Goal: Information Seeking & Learning: Check status

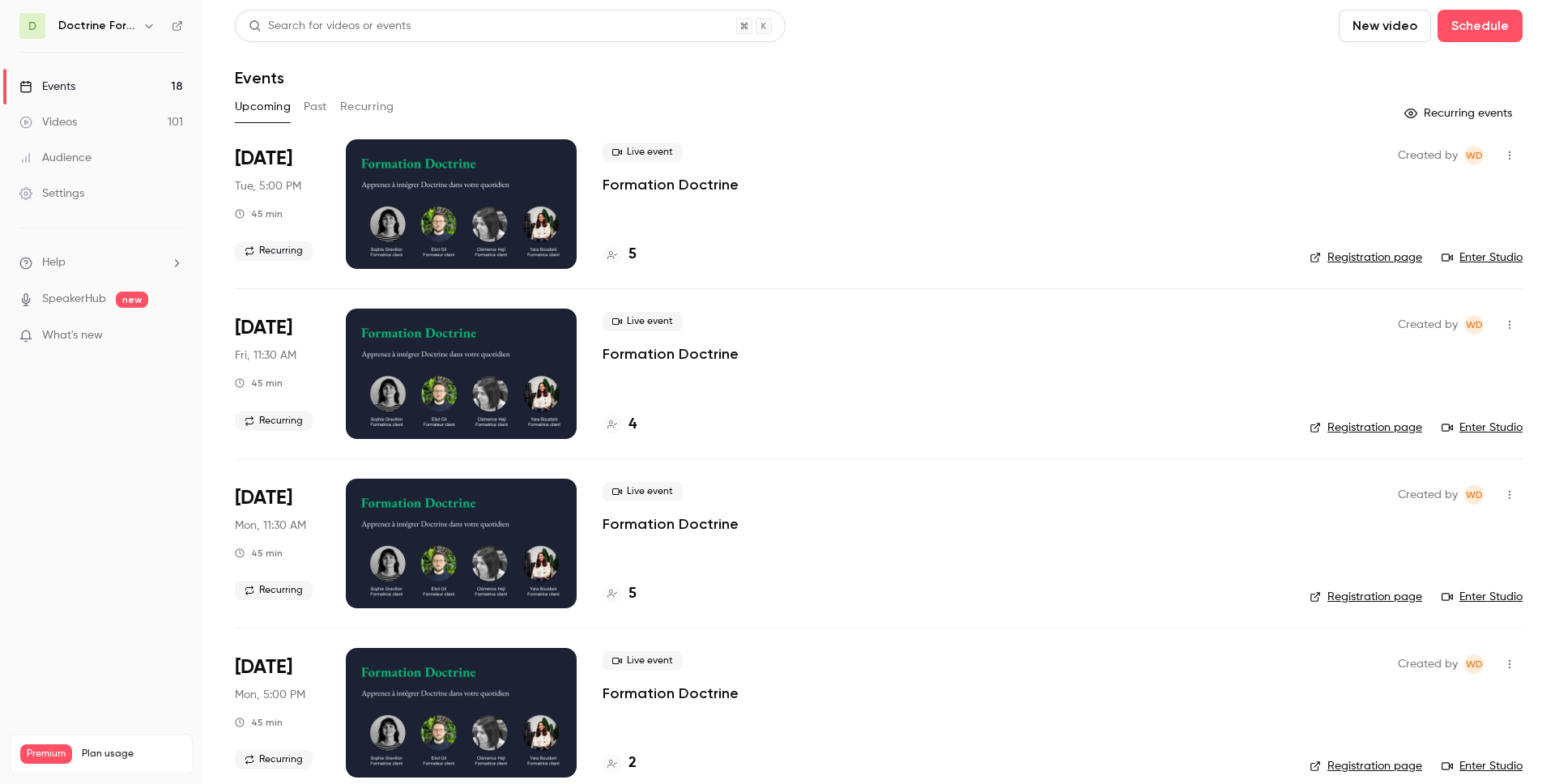
click at [143, 30] on icon "button" at bounding box center [149, 26] width 13 height 13
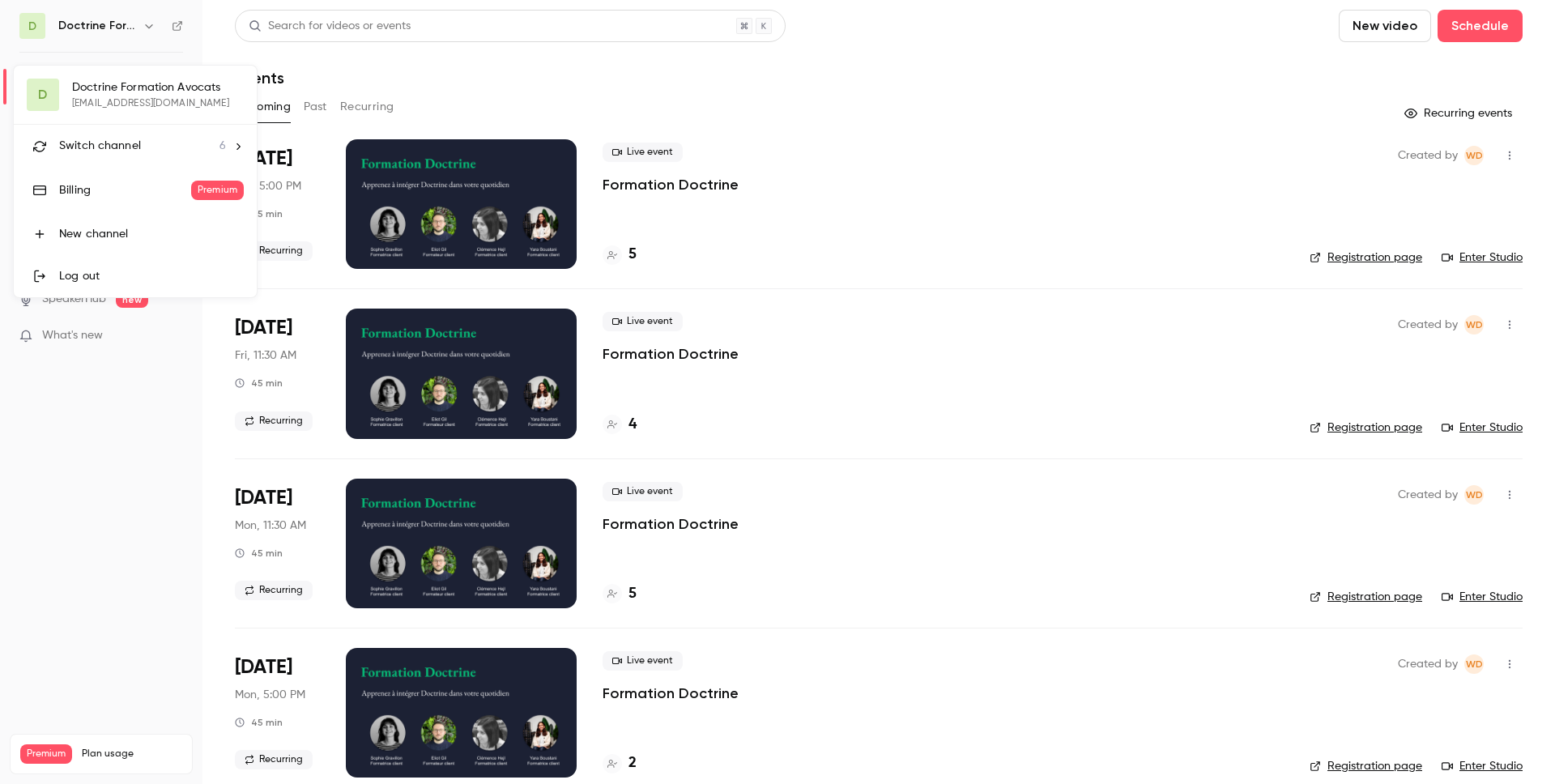
click at [527, 88] on div at bounding box center [778, 392] width 1555 height 784
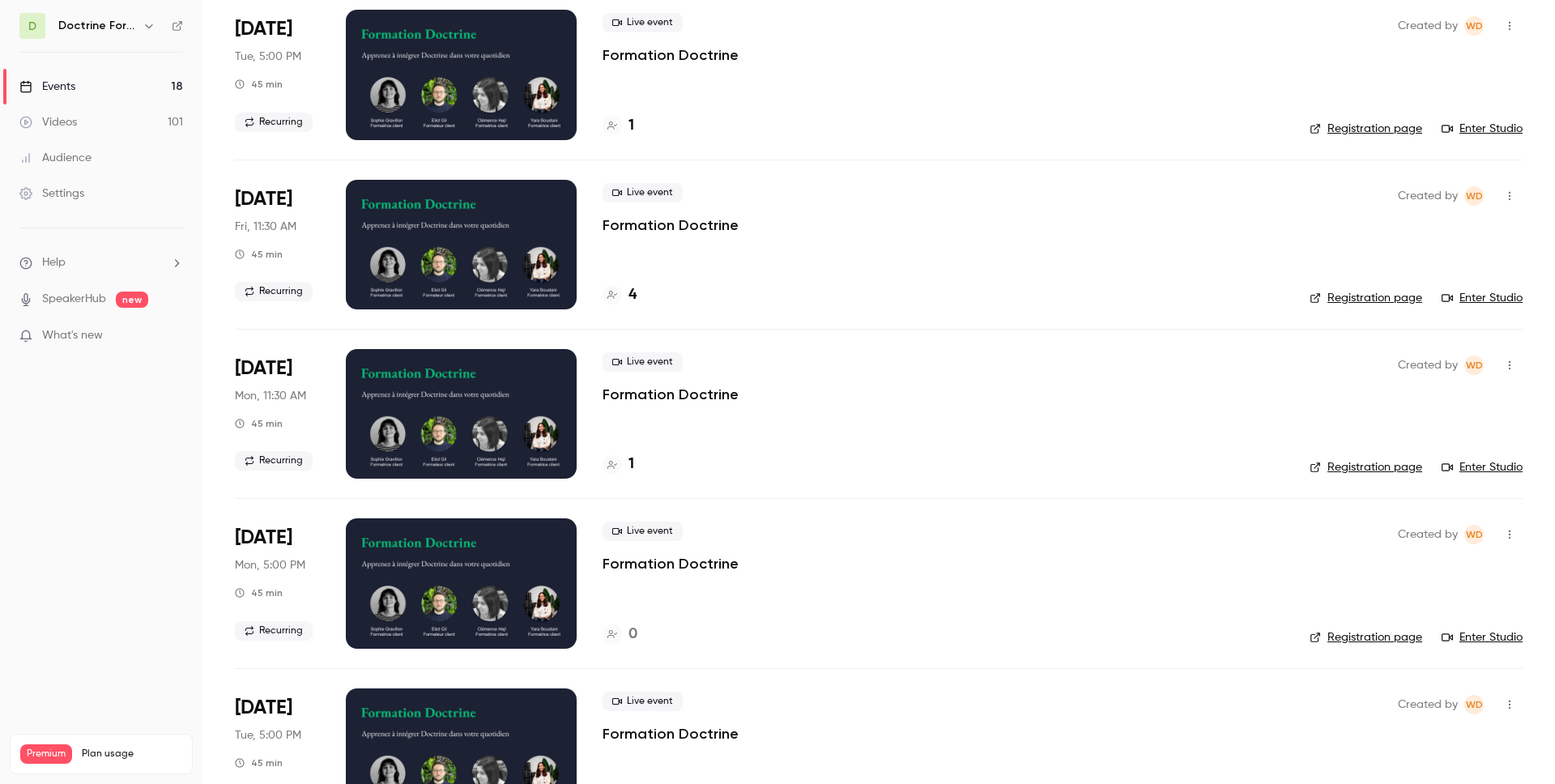
scroll to position [803, 0]
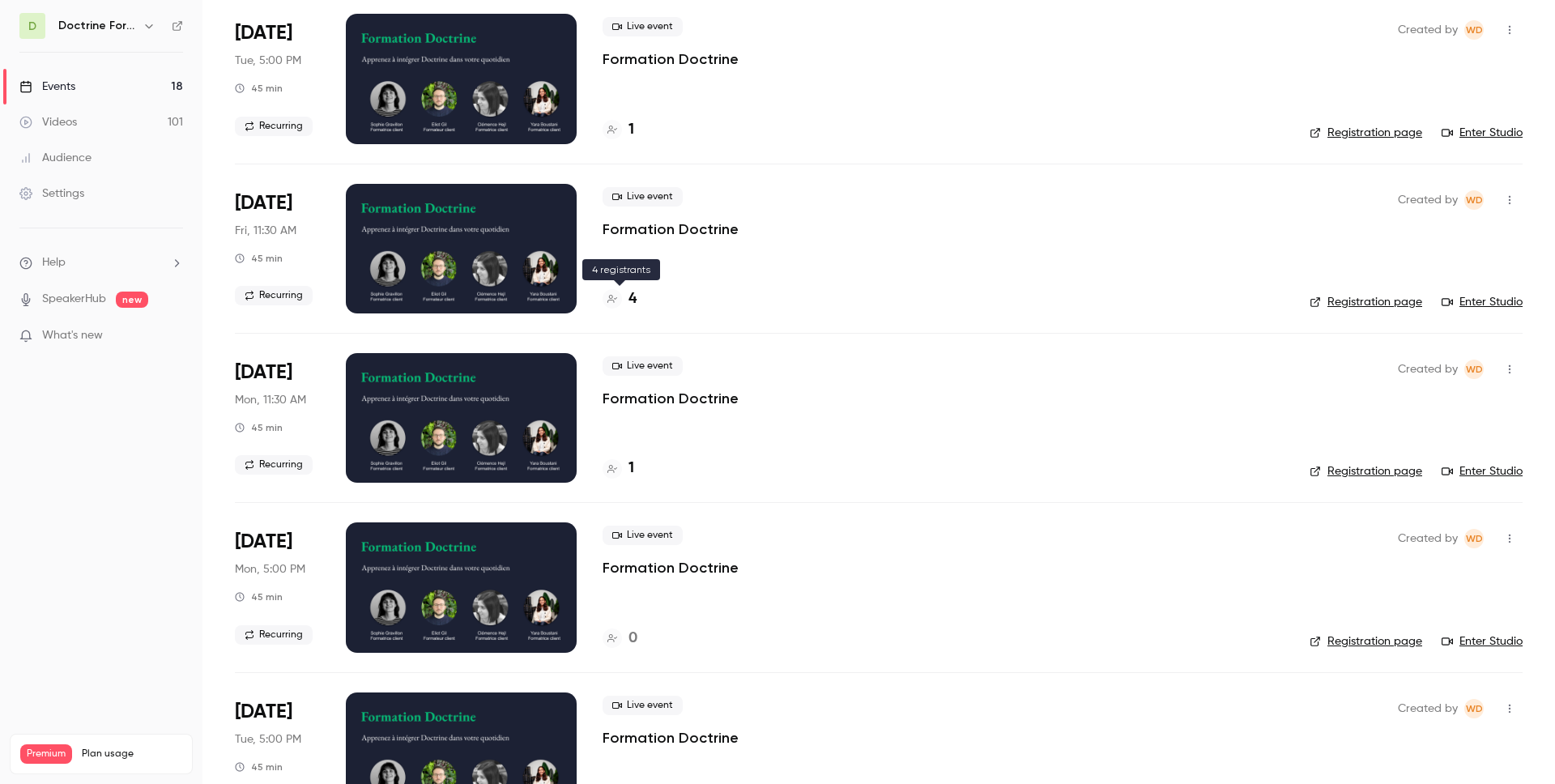
click at [612, 304] on div at bounding box center [612, 299] width 19 height 19
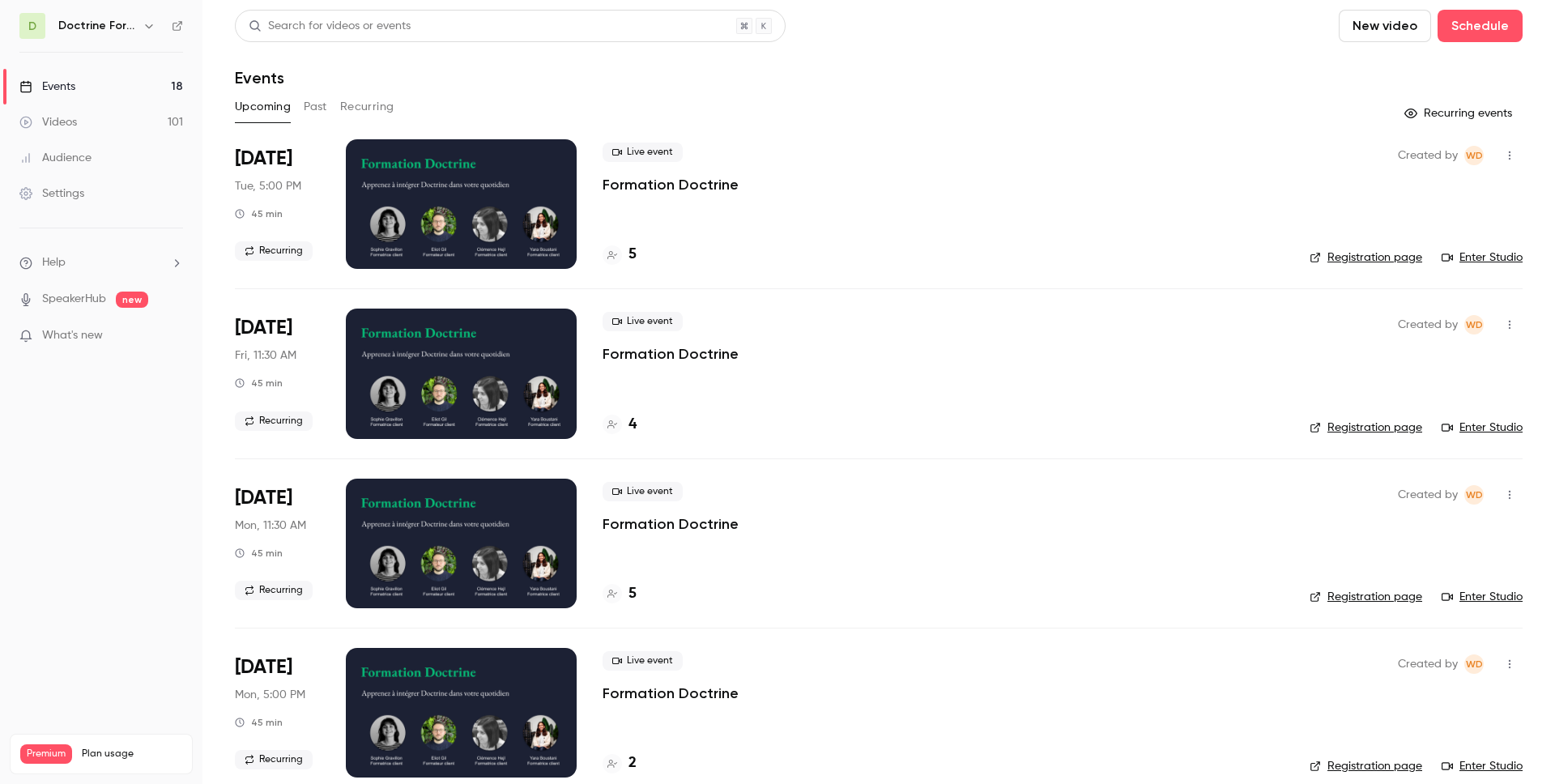
click at [144, 34] on button "button" at bounding box center [149, 26] width 19 height 19
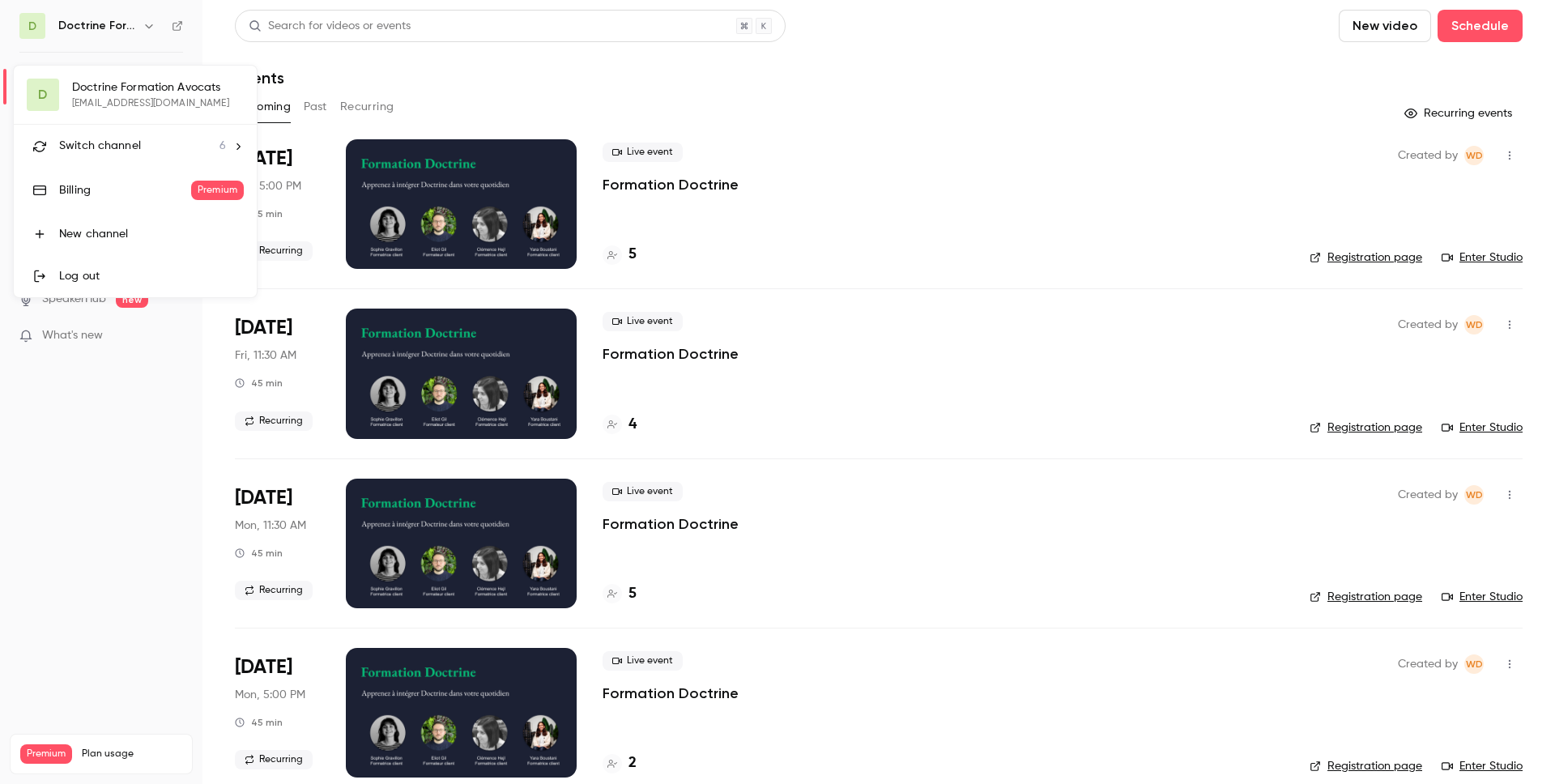
click at [143, 146] on div "Switch channel 6" at bounding box center [142, 146] width 167 height 17
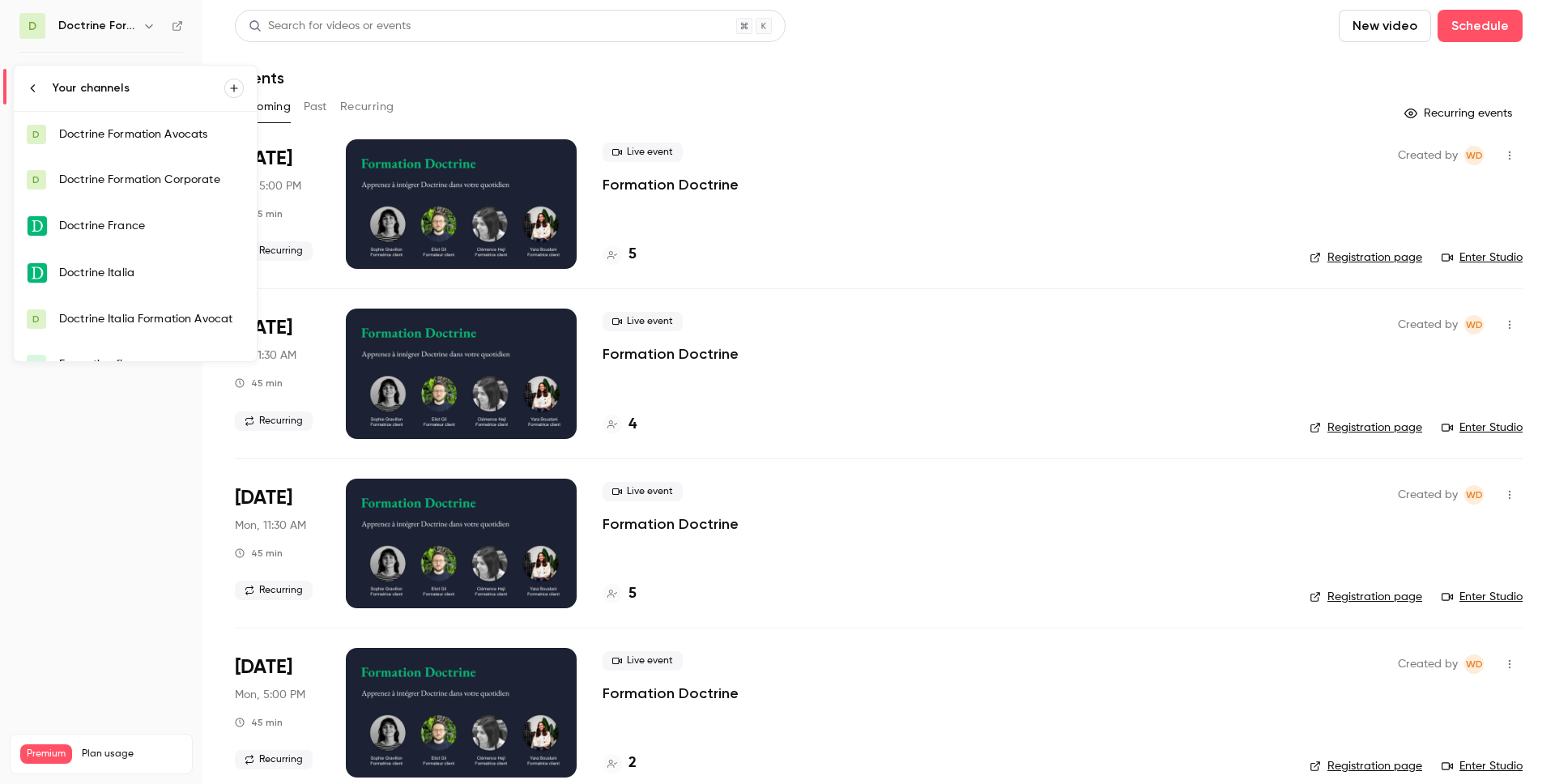
click at [178, 141] on div "Doctrine Formation Avocats" at bounding box center [151, 134] width 184 height 16
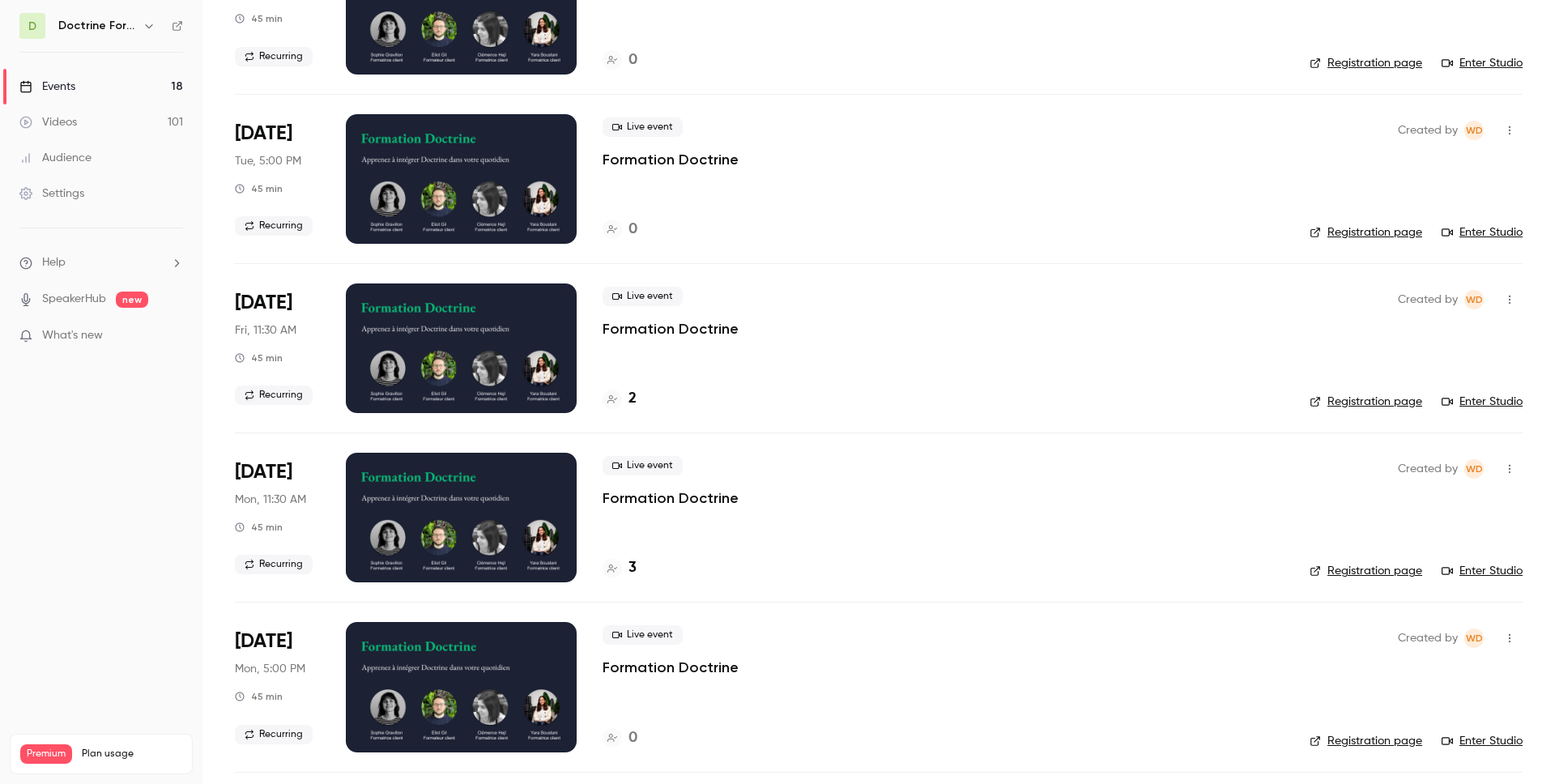
scroll to position [1379, 0]
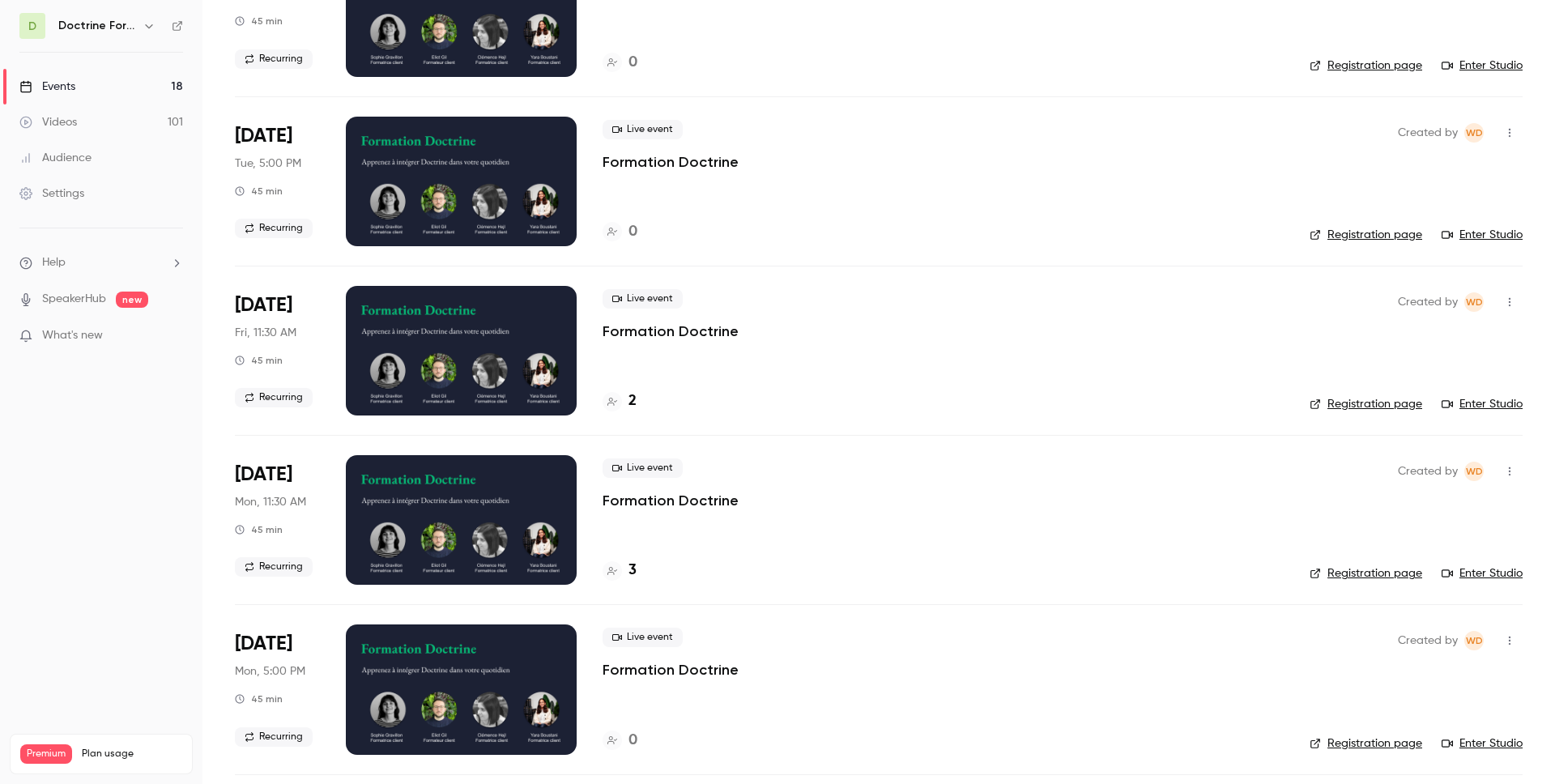
click at [606, 397] on div at bounding box center [612, 401] width 19 height 19
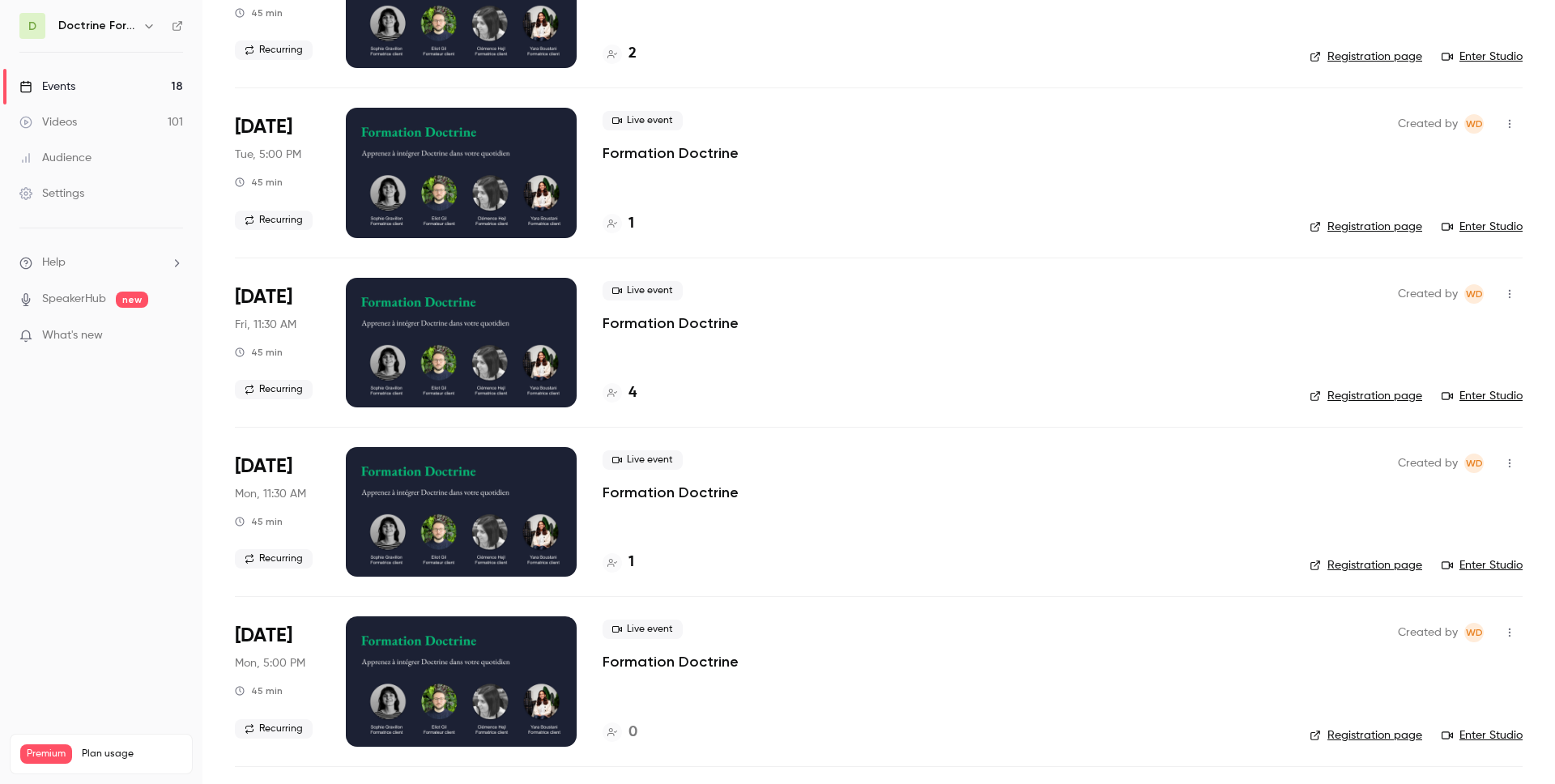
scroll to position [711, 0]
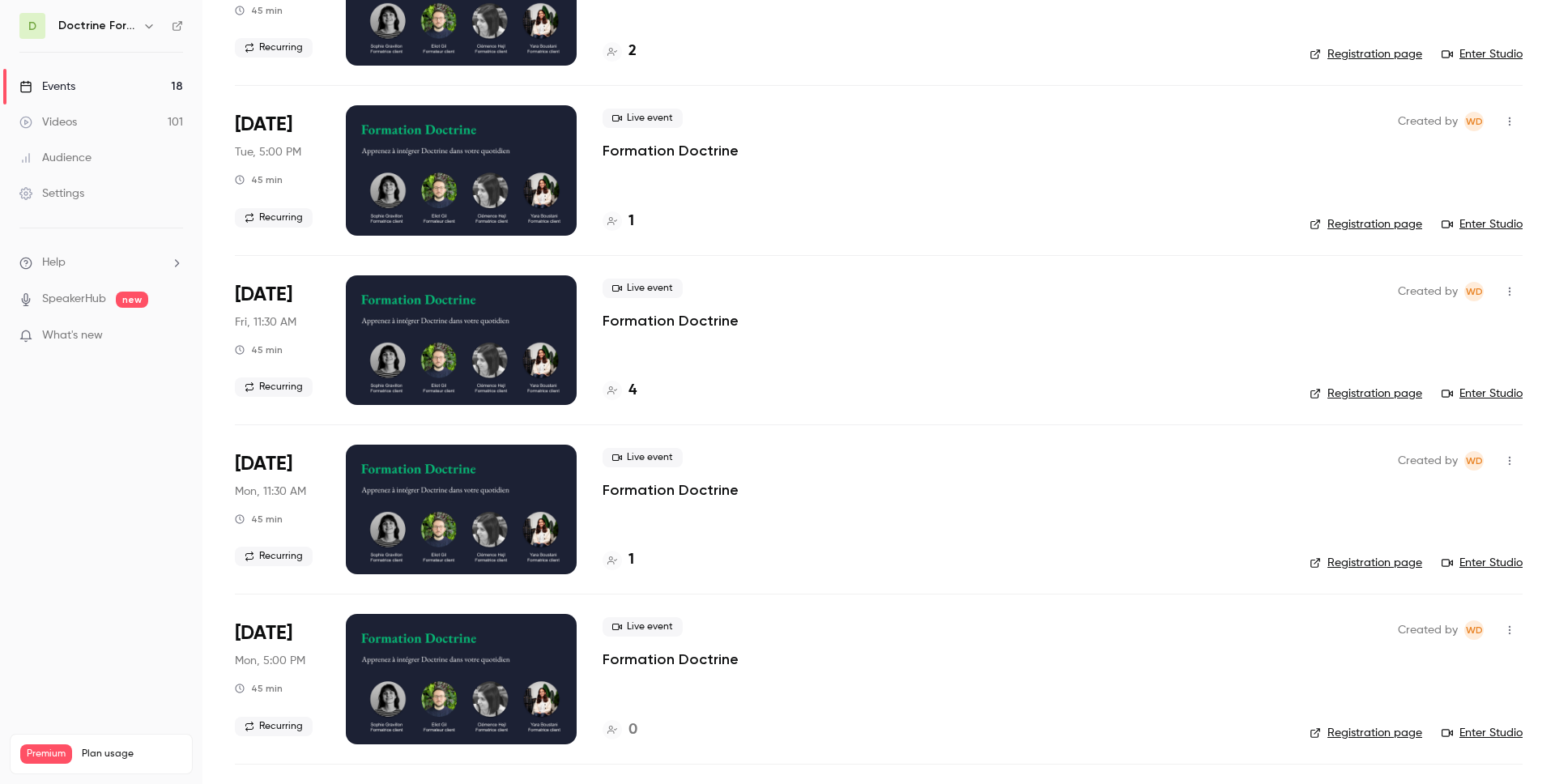
click at [609, 563] on icon at bounding box center [612, 561] width 10 height 10
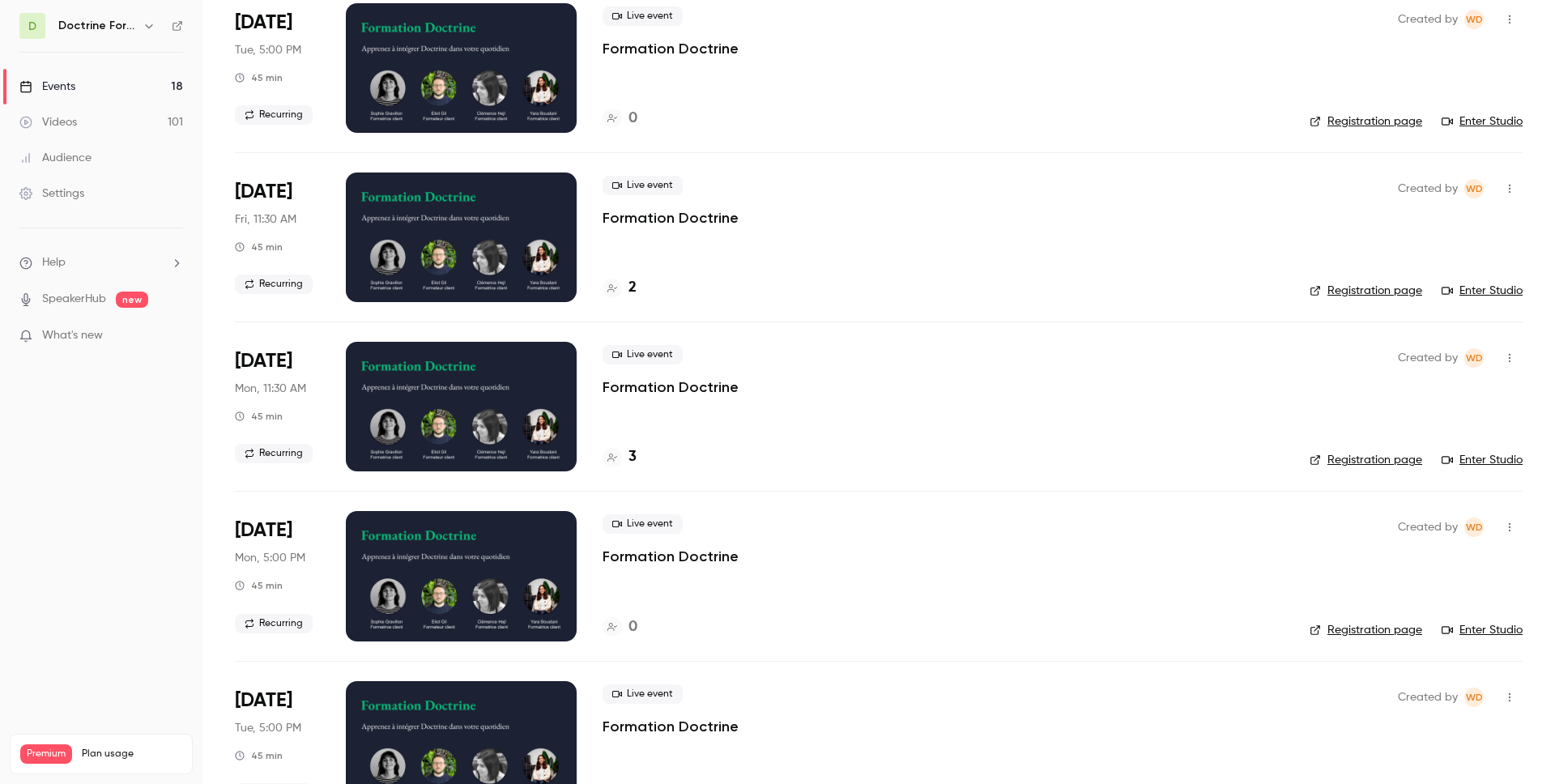
scroll to position [1539, 0]
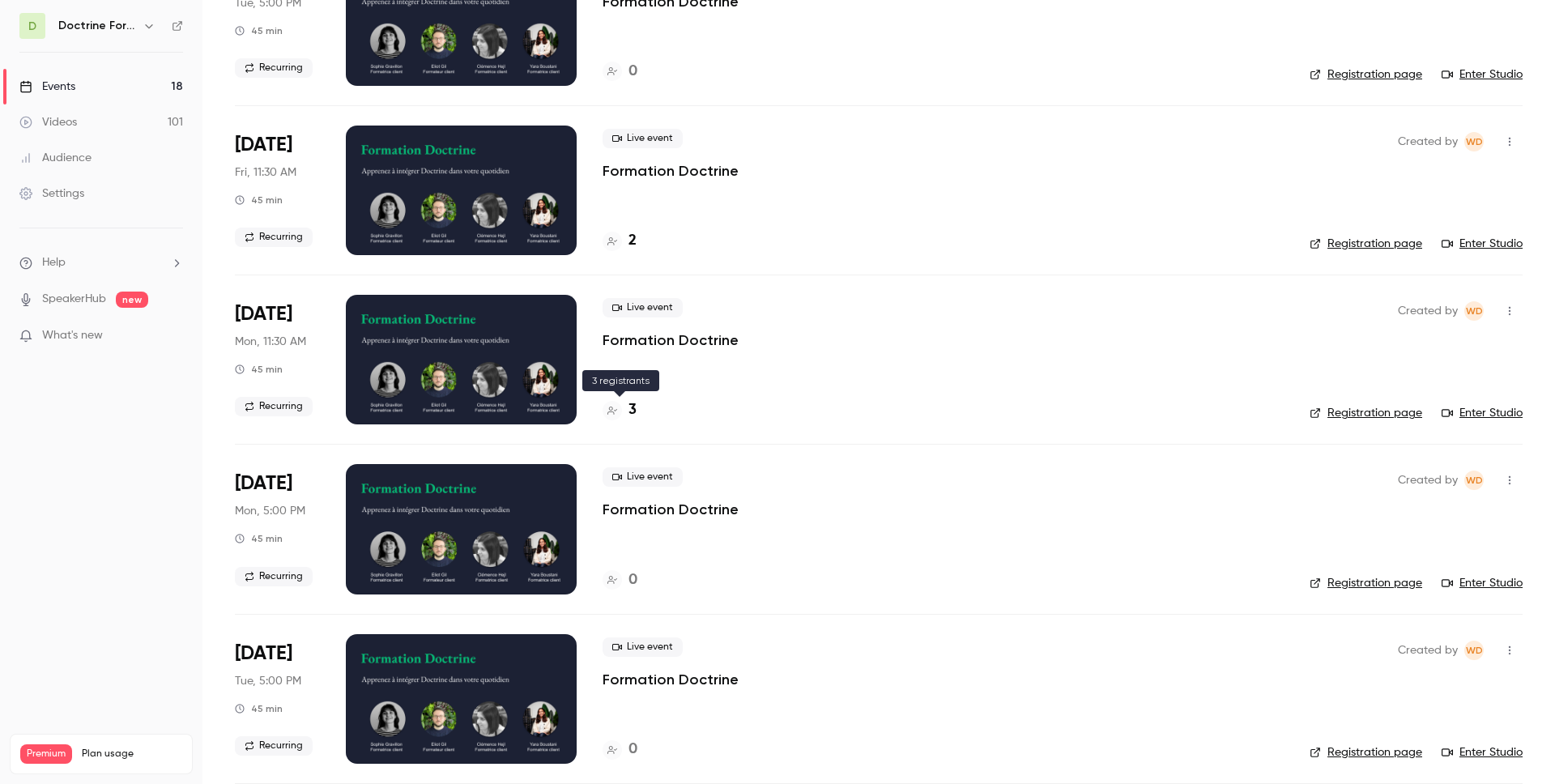
click at [611, 413] on icon at bounding box center [612, 411] width 10 height 10
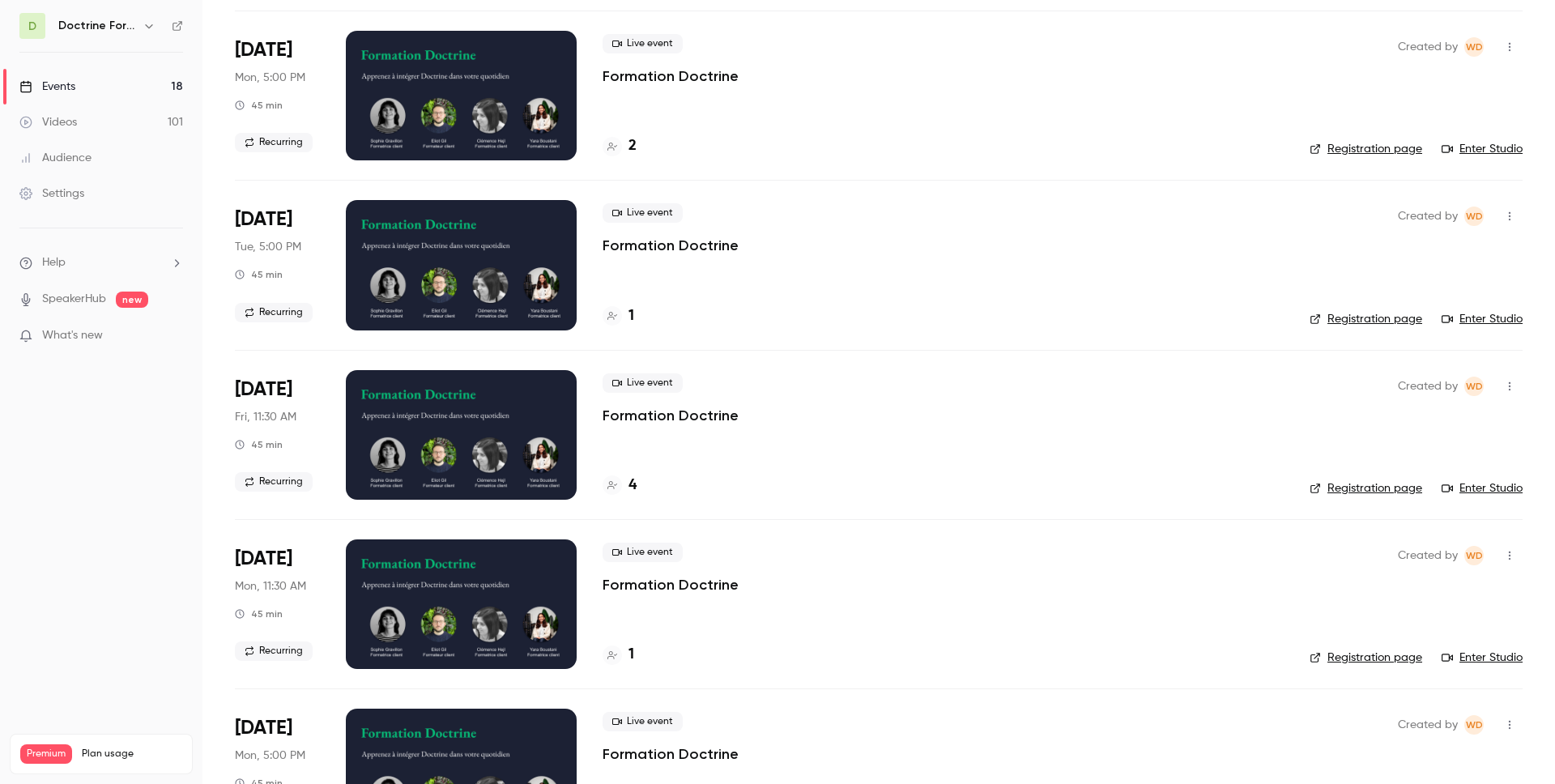
scroll to position [615, 0]
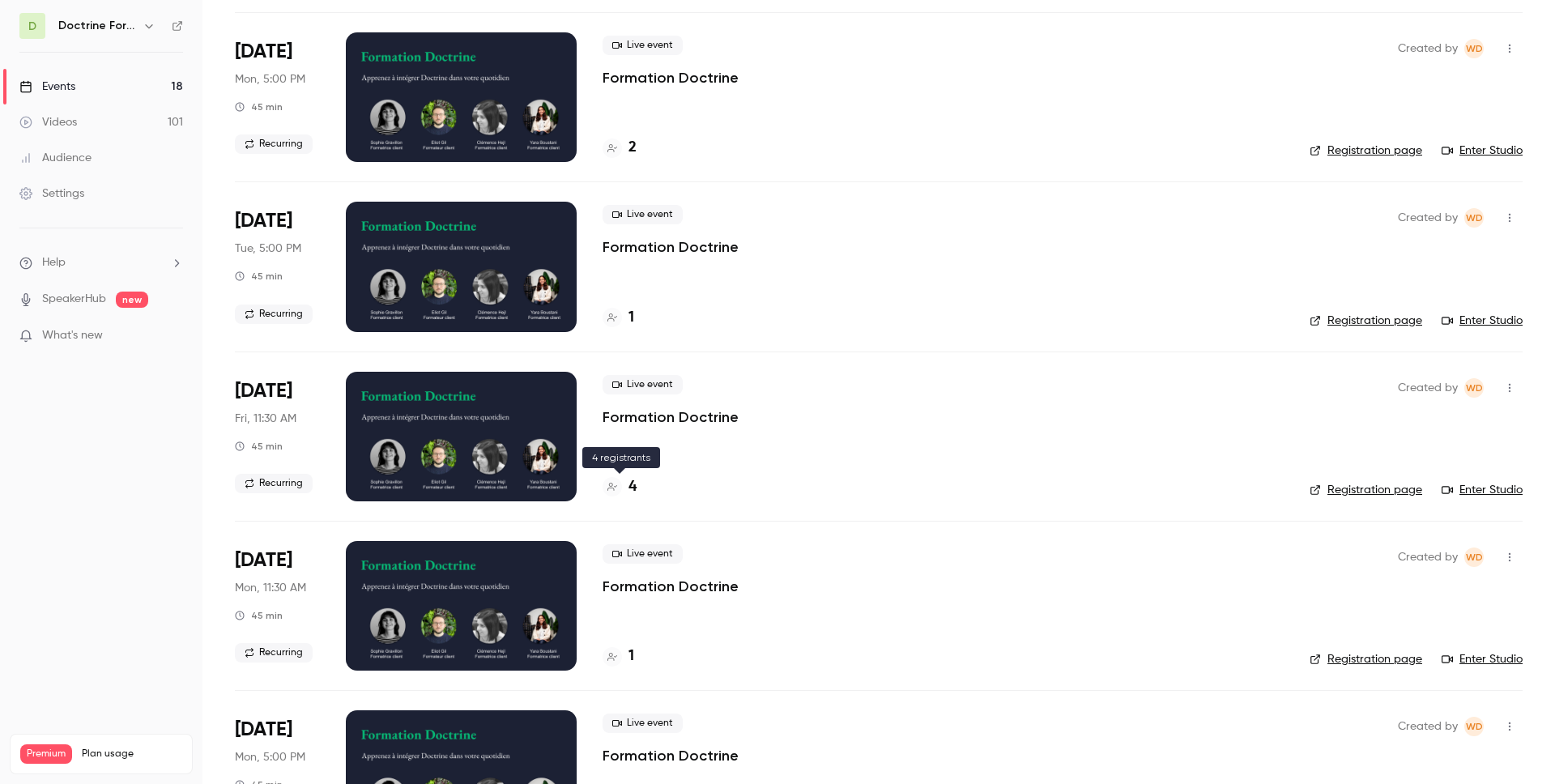
click at [613, 491] on icon at bounding box center [612, 486] width 10 height 10
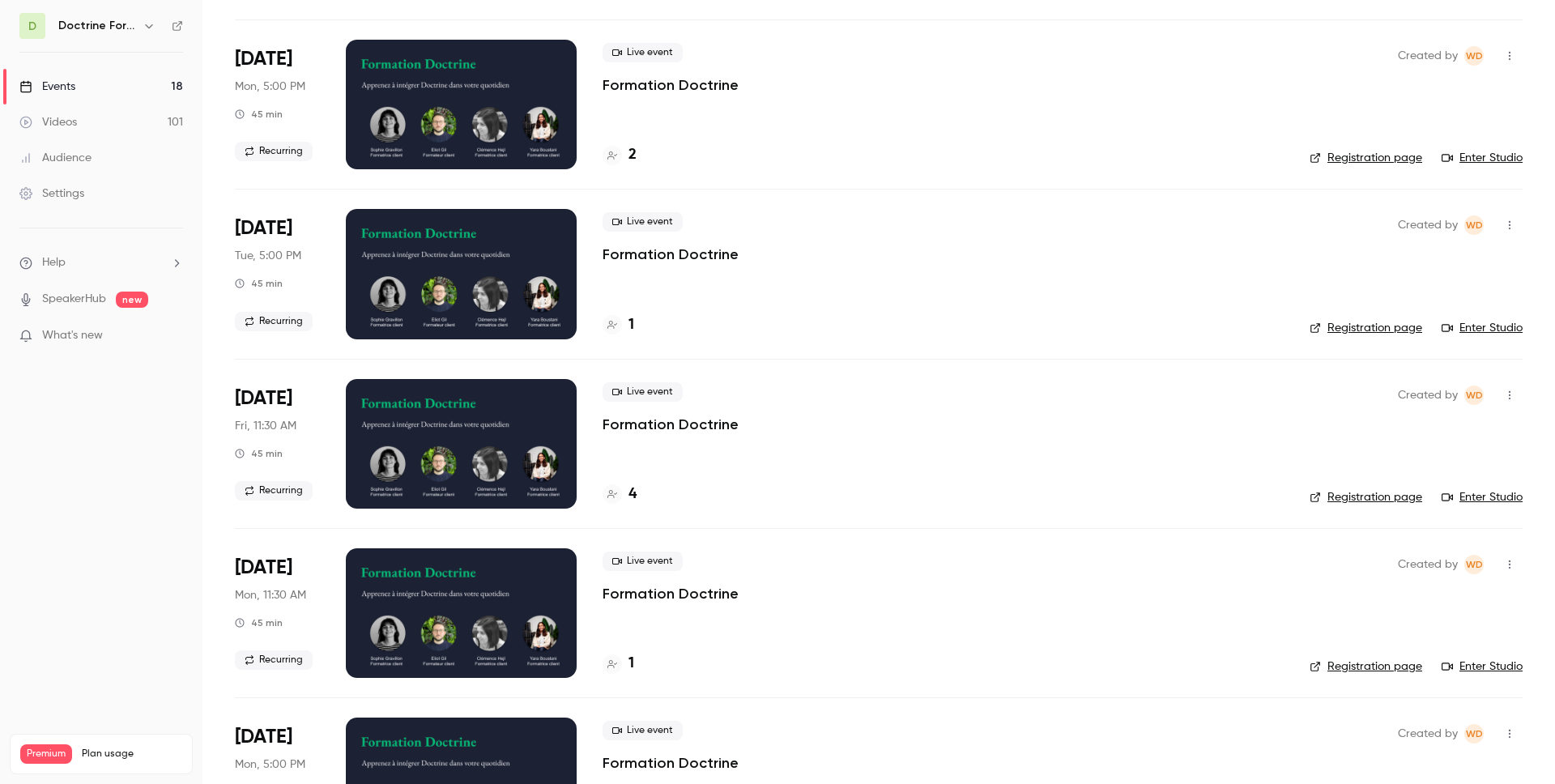
scroll to position [630, 0]
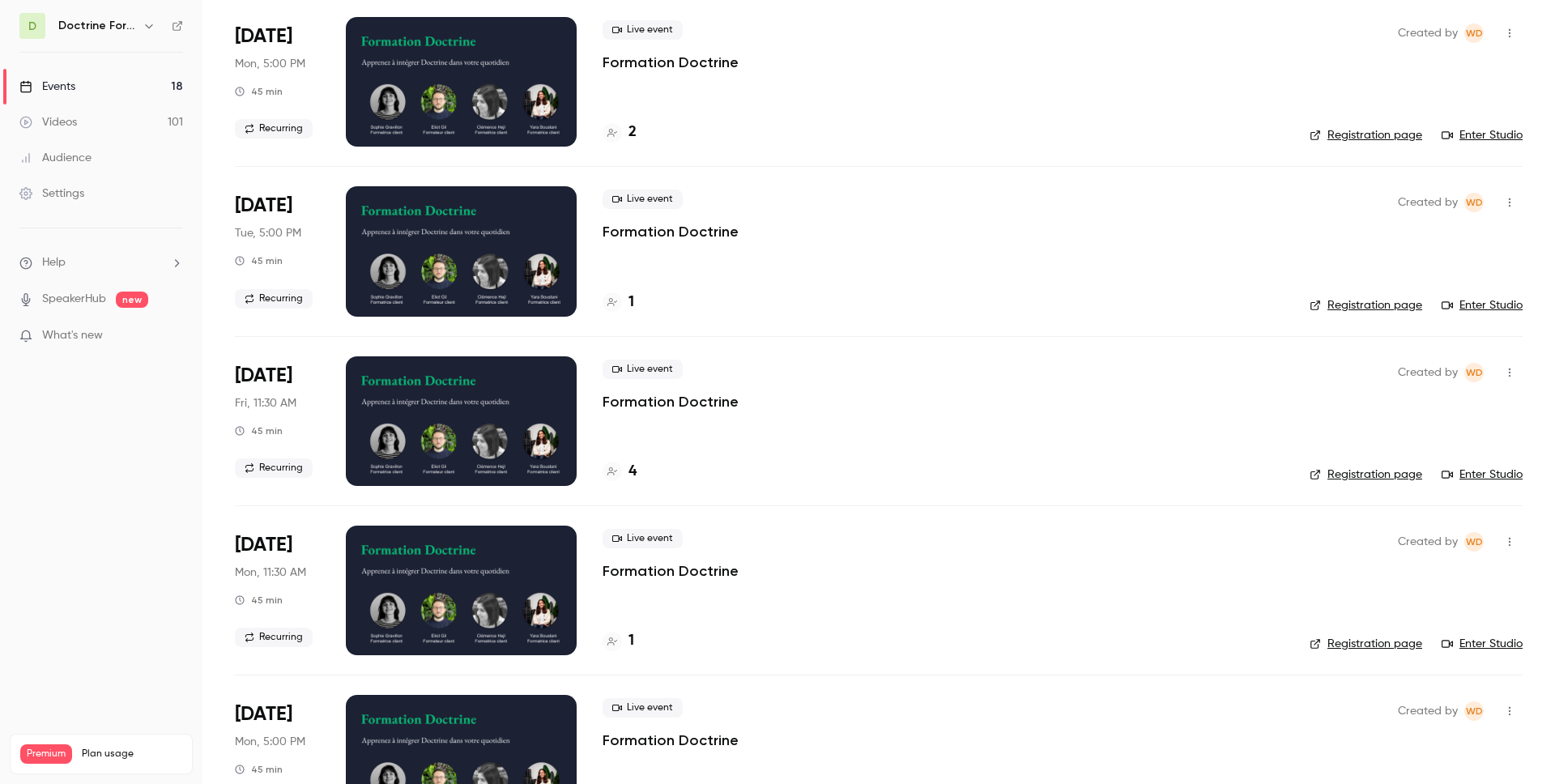
click at [1512, 371] on icon "button" at bounding box center [1510, 372] width 13 height 11
click at [1446, 419] on div "Share" at bounding box center [1447, 413] width 123 height 16
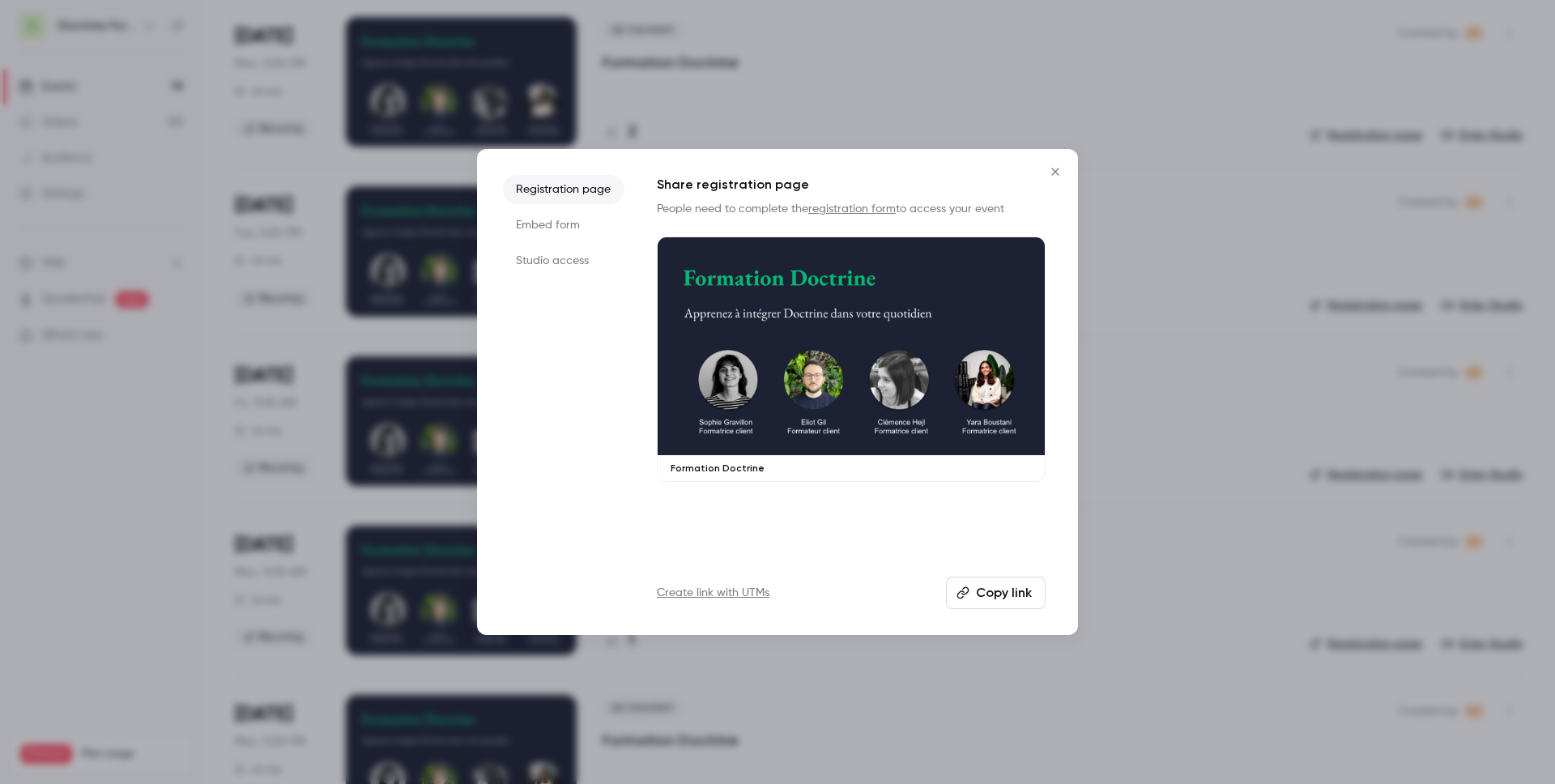
click at [519, 237] on li "Embed form" at bounding box center [564, 224] width 121 height 30
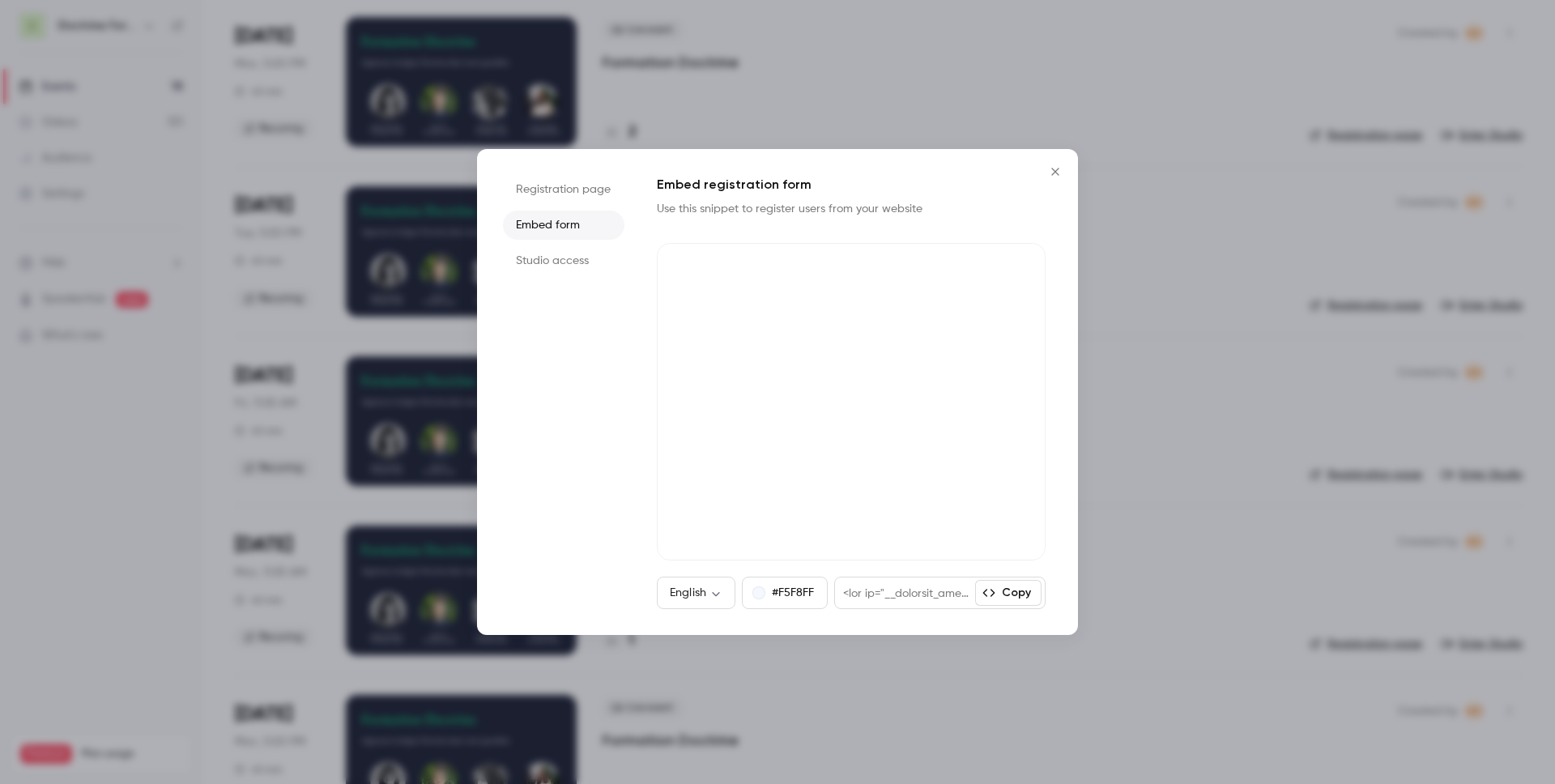
click at [1062, 177] on icon "Close" at bounding box center [1055, 172] width 19 height 13
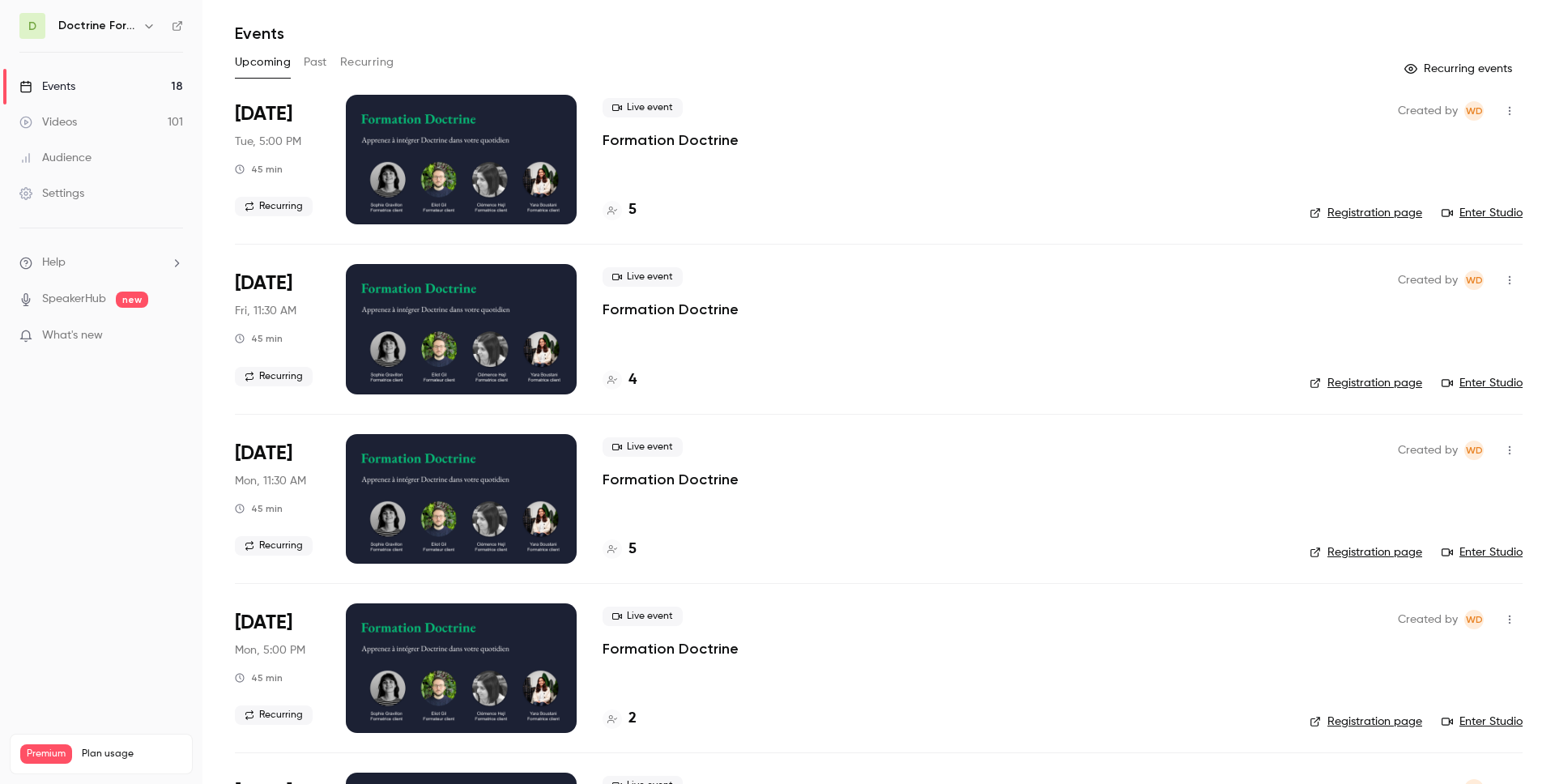
scroll to position [0, 0]
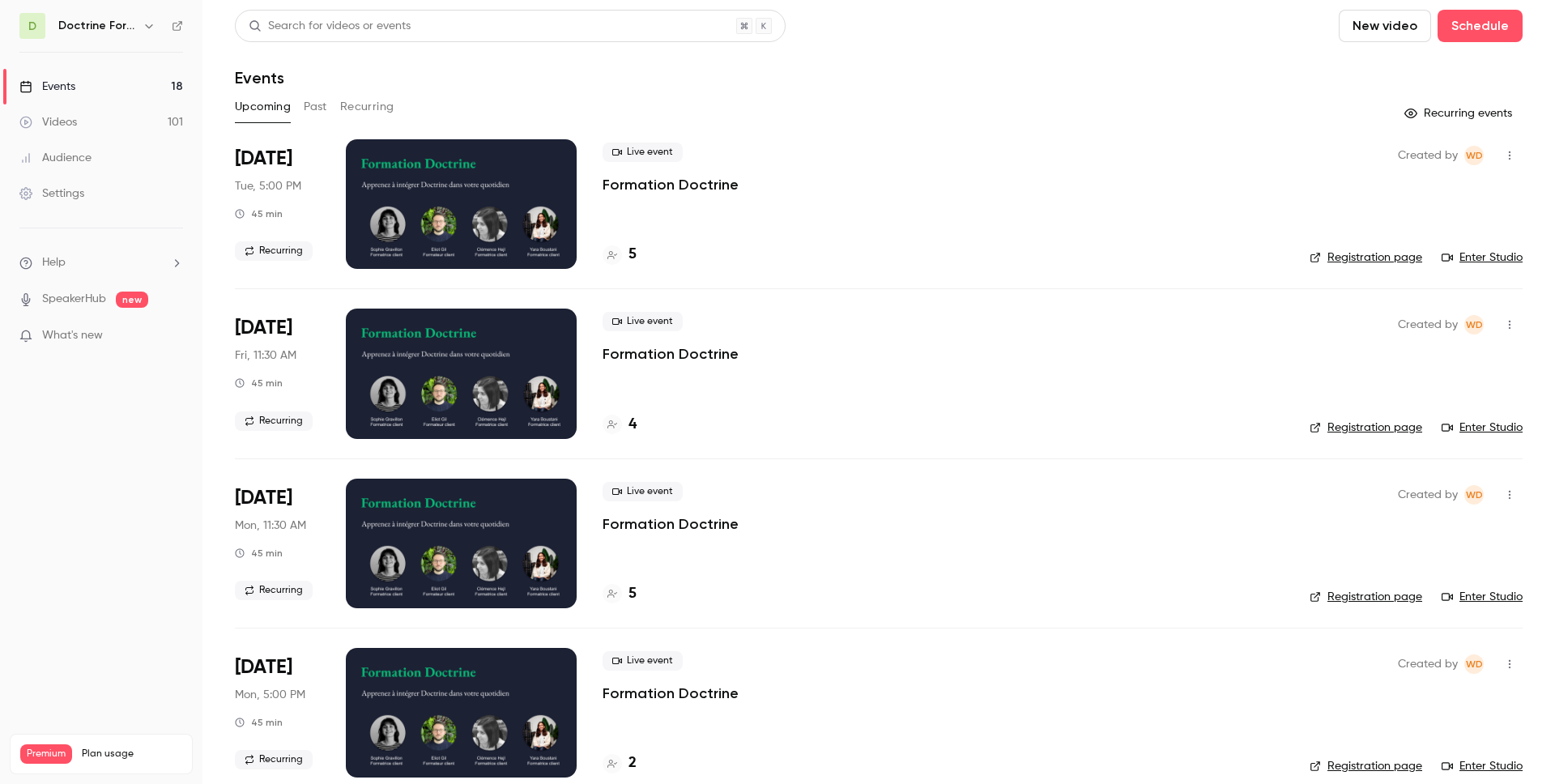
click at [607, 423] on icon at bounding box center [612, 424] width 10 height 10
click at [141, 31] on button "button" at bounding box center [149, 26] width 19 height 19
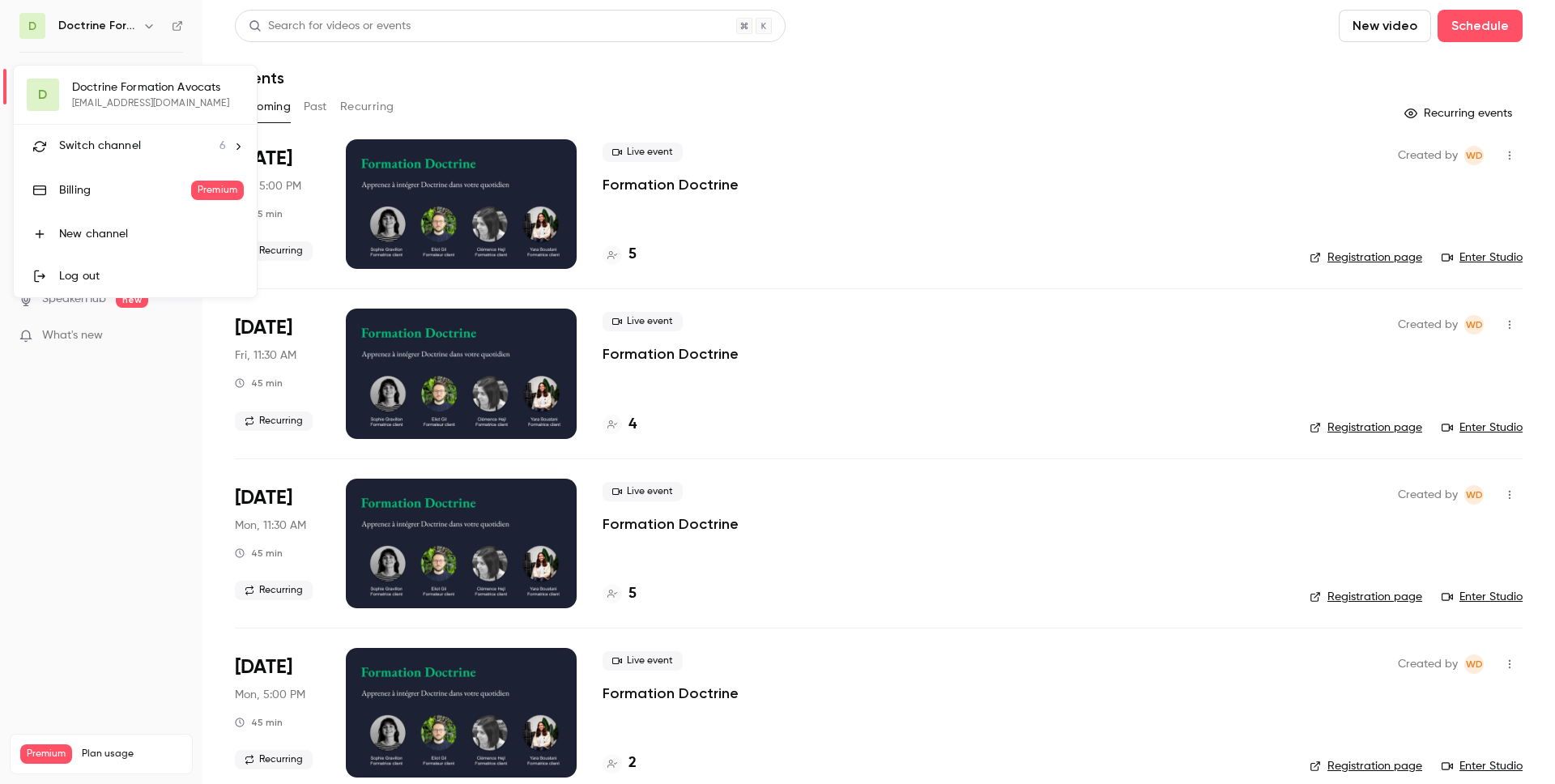
click at [379, 61] on div at bounding box center [778, 392] width 1555 height 784
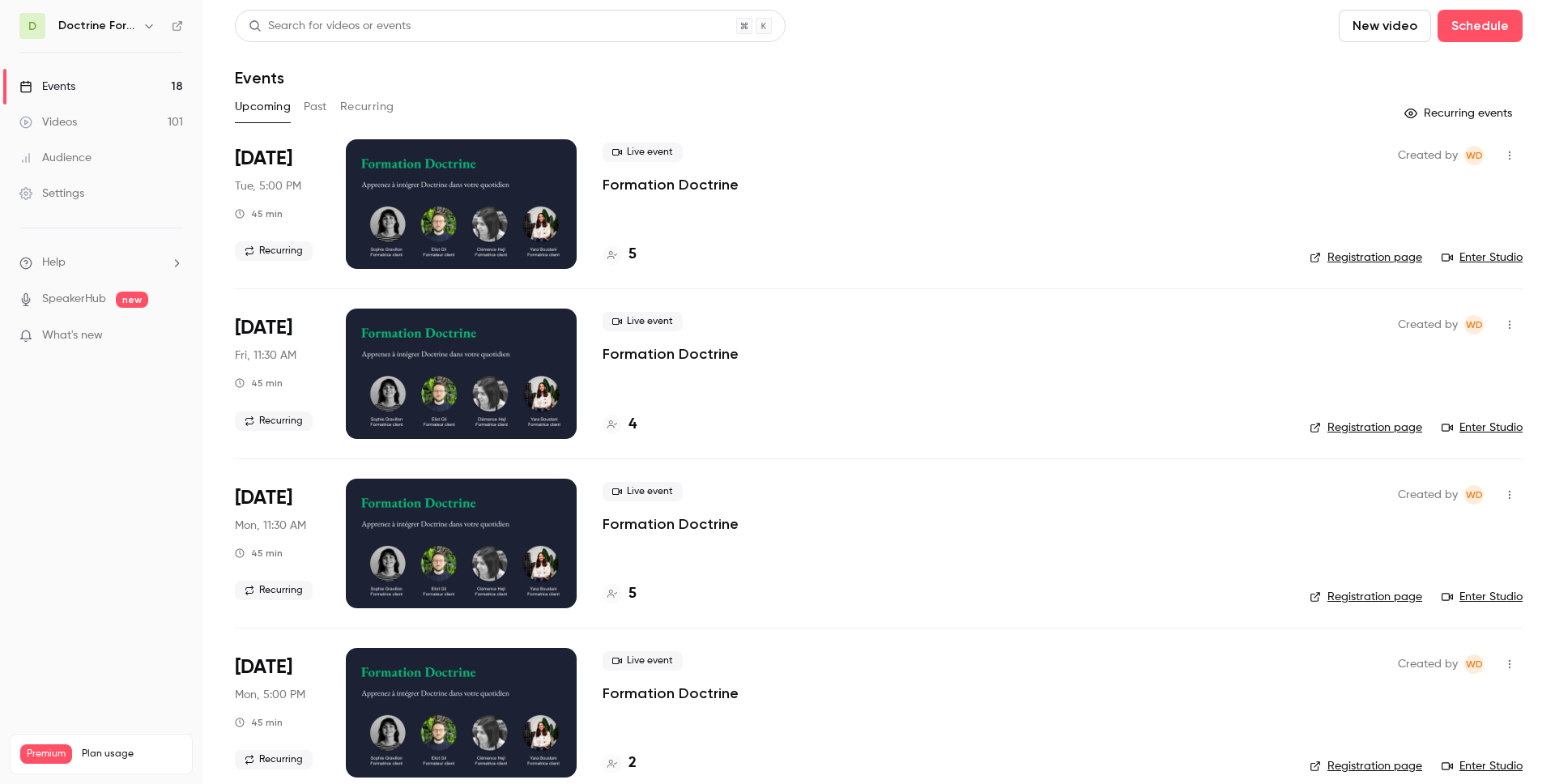
click at [515, 30] on div "Search for videos or events" at bounding box center [510, 26] width 551 height 32
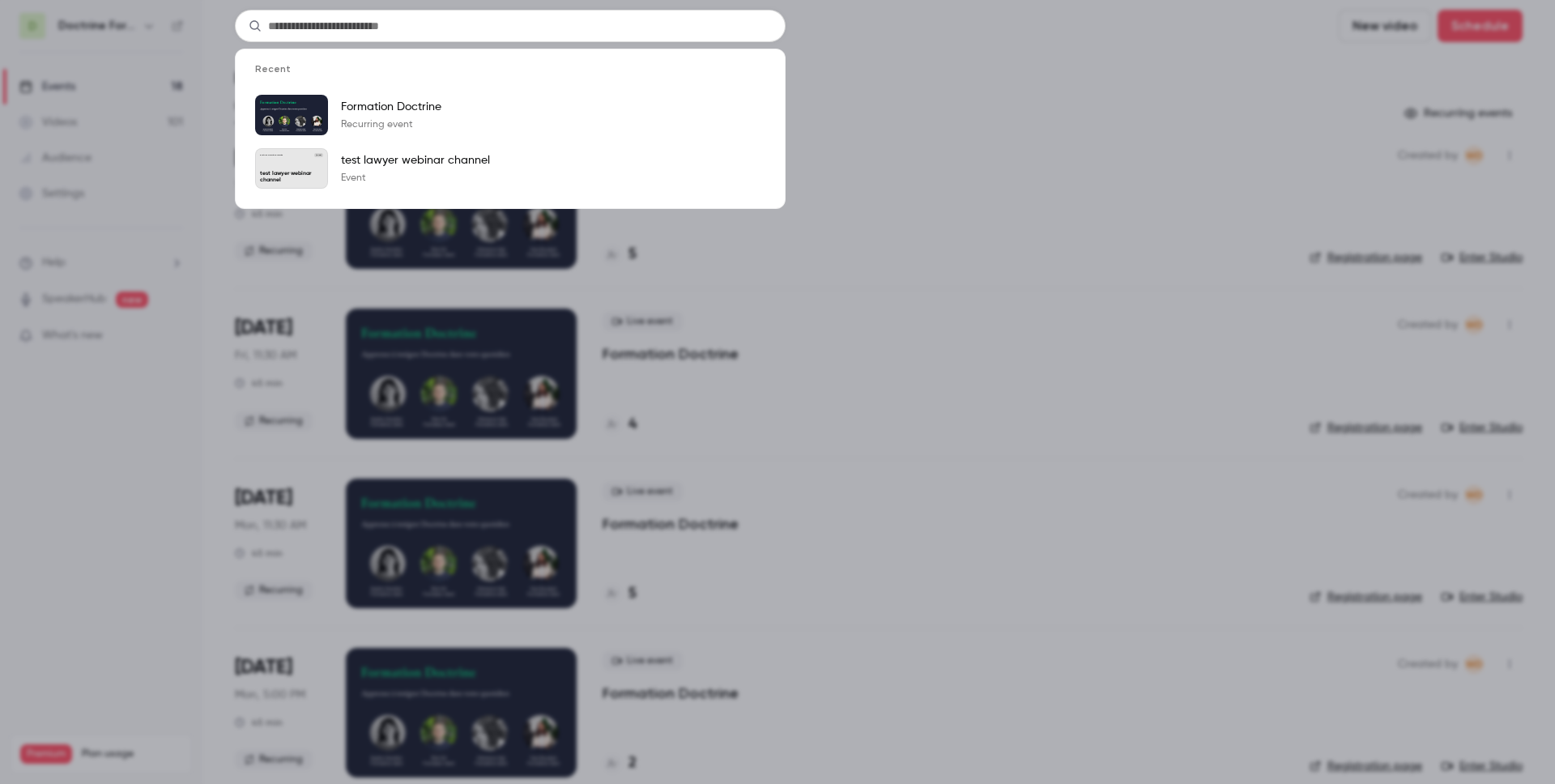
click at [1019, 72] on div "Recent Formation Doctrine Recurring event Doctrine Formation Avocats Sep 23 tes…" at bounding box center [778, 392] width 1555 height 784
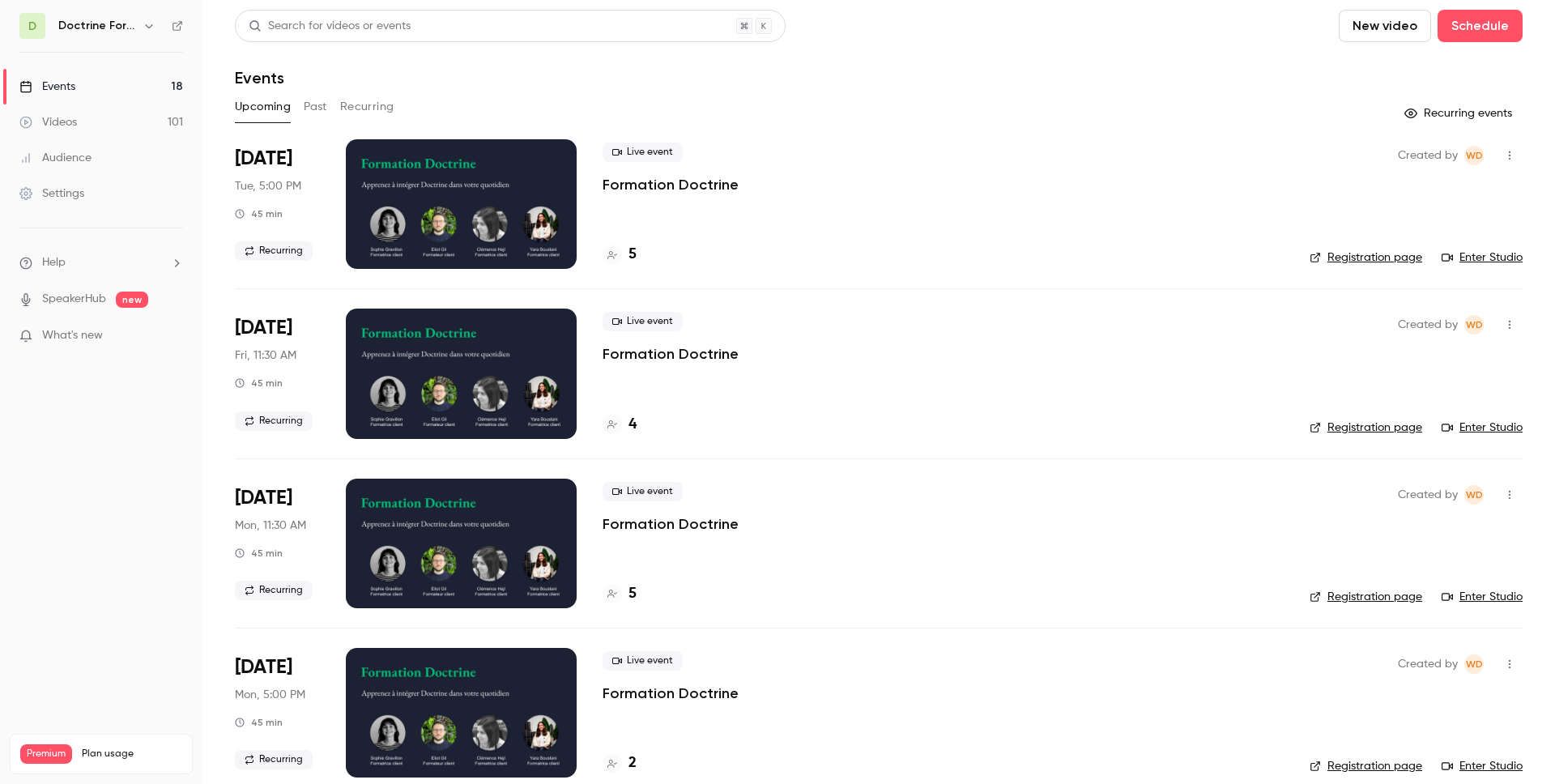
click at [1417, 115] on icon "button" at bounding box center [1411, 114] width 13 height 13
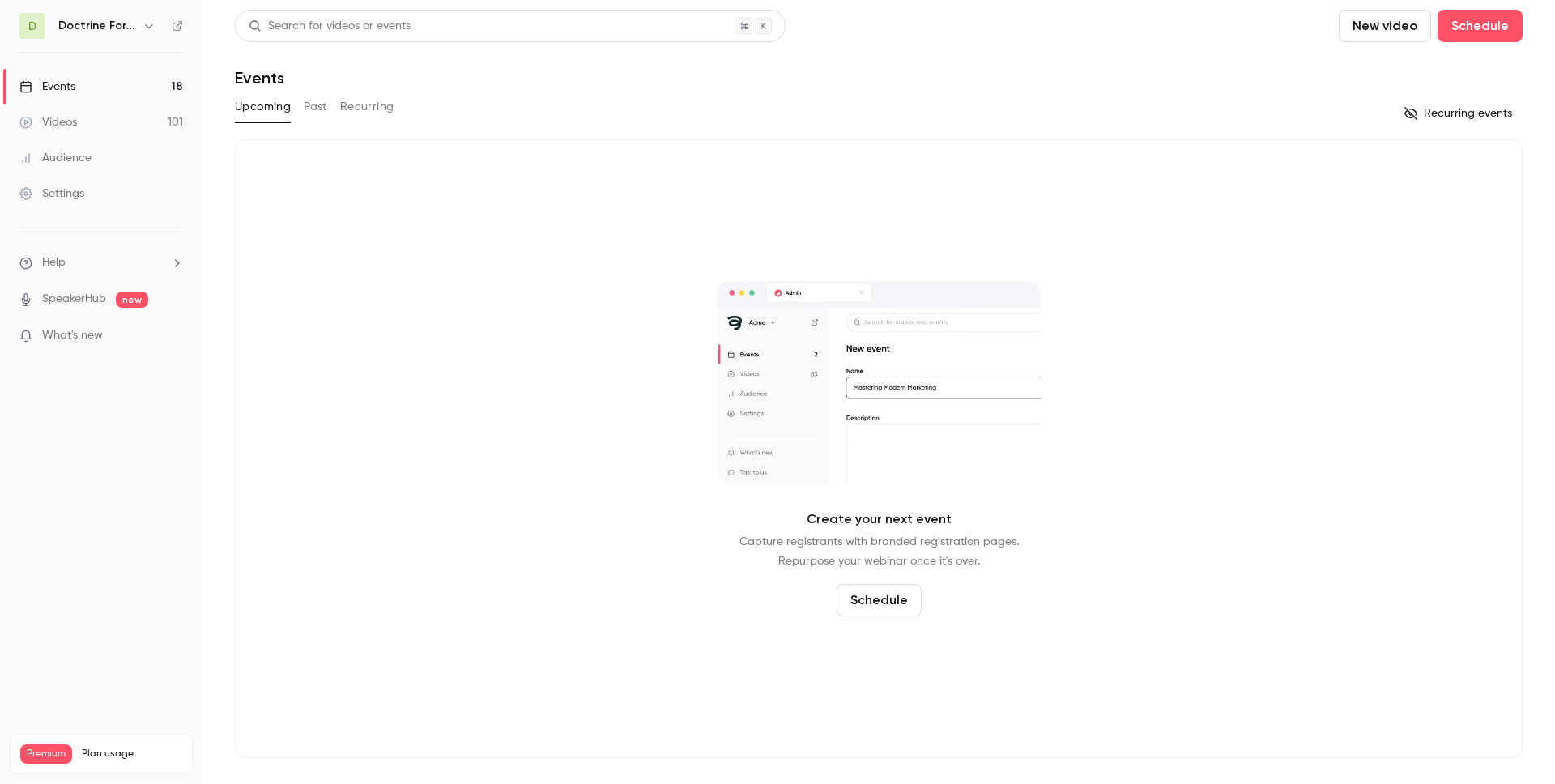
click at [1418, 115] on button "Recurring events" at bounding box center [1459, 113] width 125 height 26
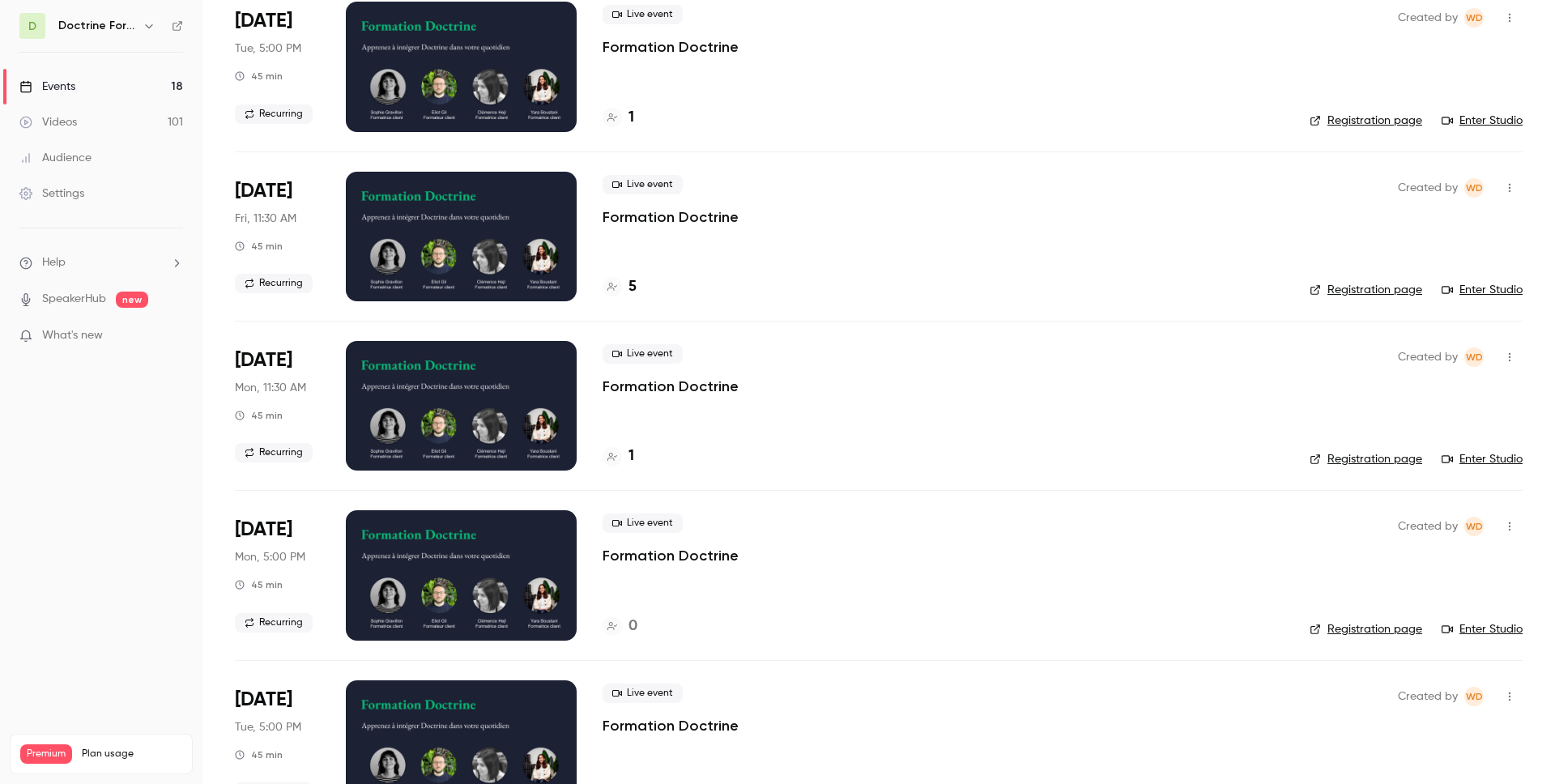
scroll to position [818, 0]
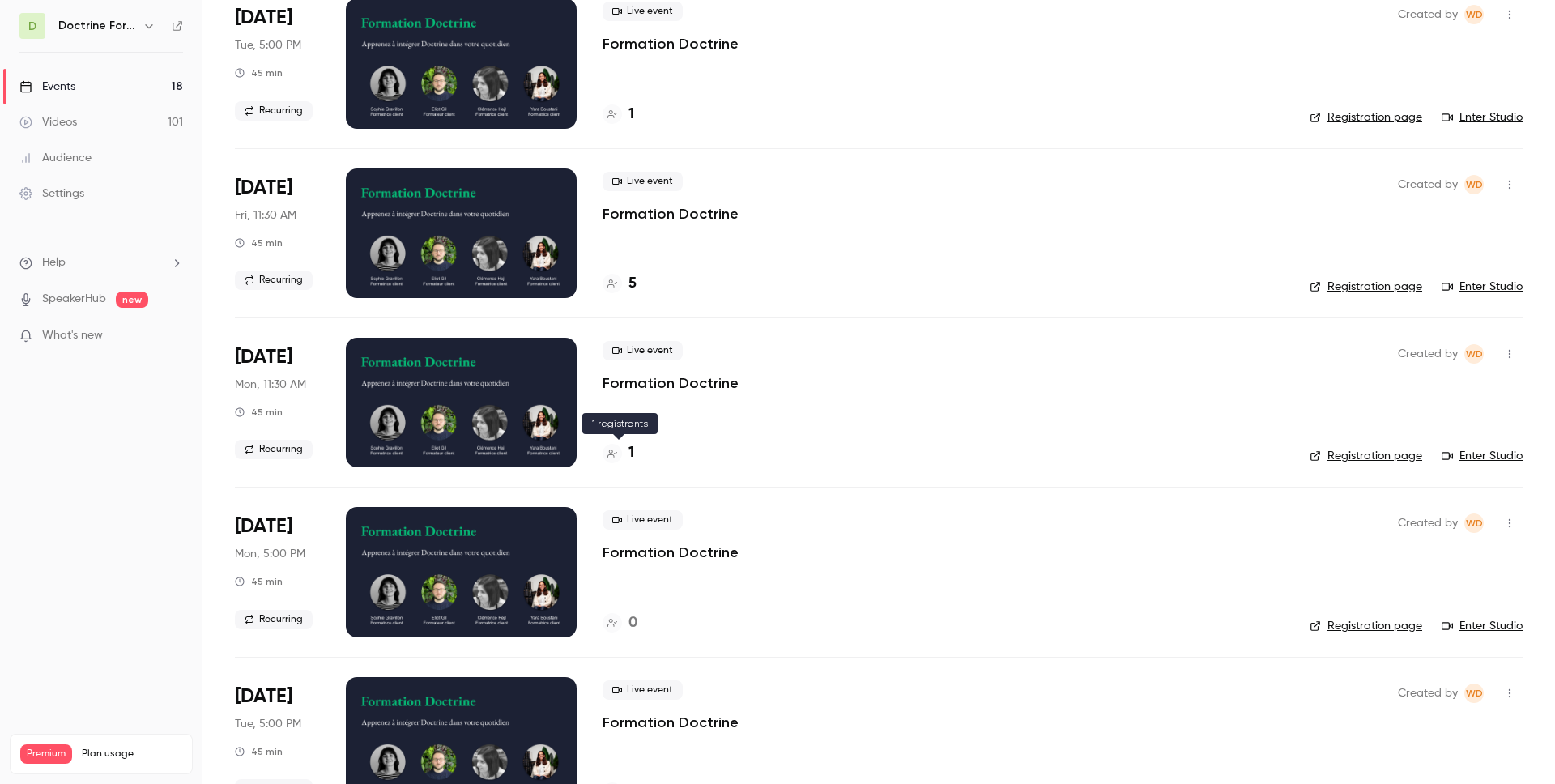
click at [618, 458] on div at bounding box center [612, 454] width 19 height 19
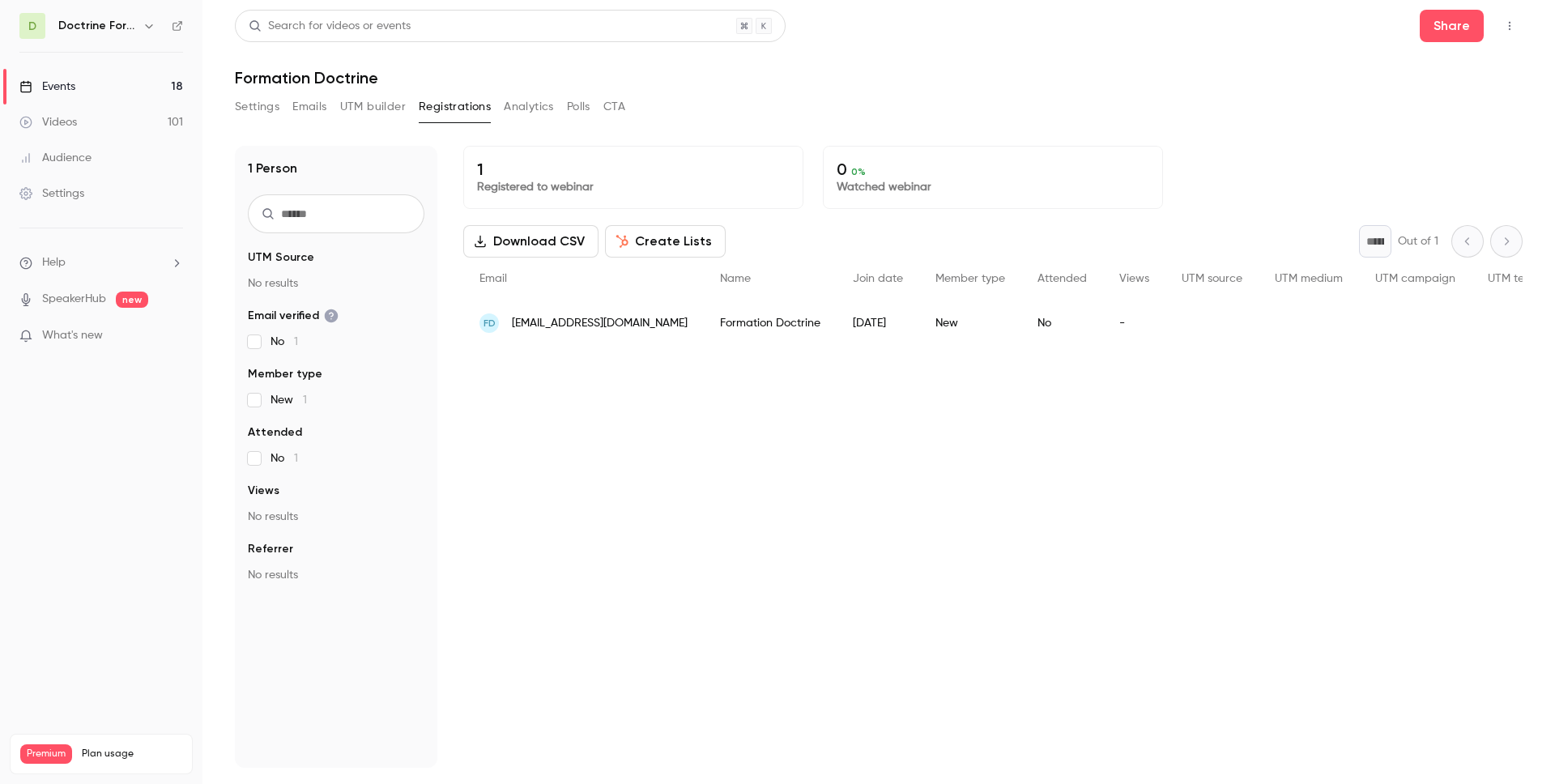
click at [593, 417] on div "1 Registered to webinar 0 0 % Watched webinar Download CSV Create Lists * Out o…" at bounding box center [992, 456] width 1059 height 622
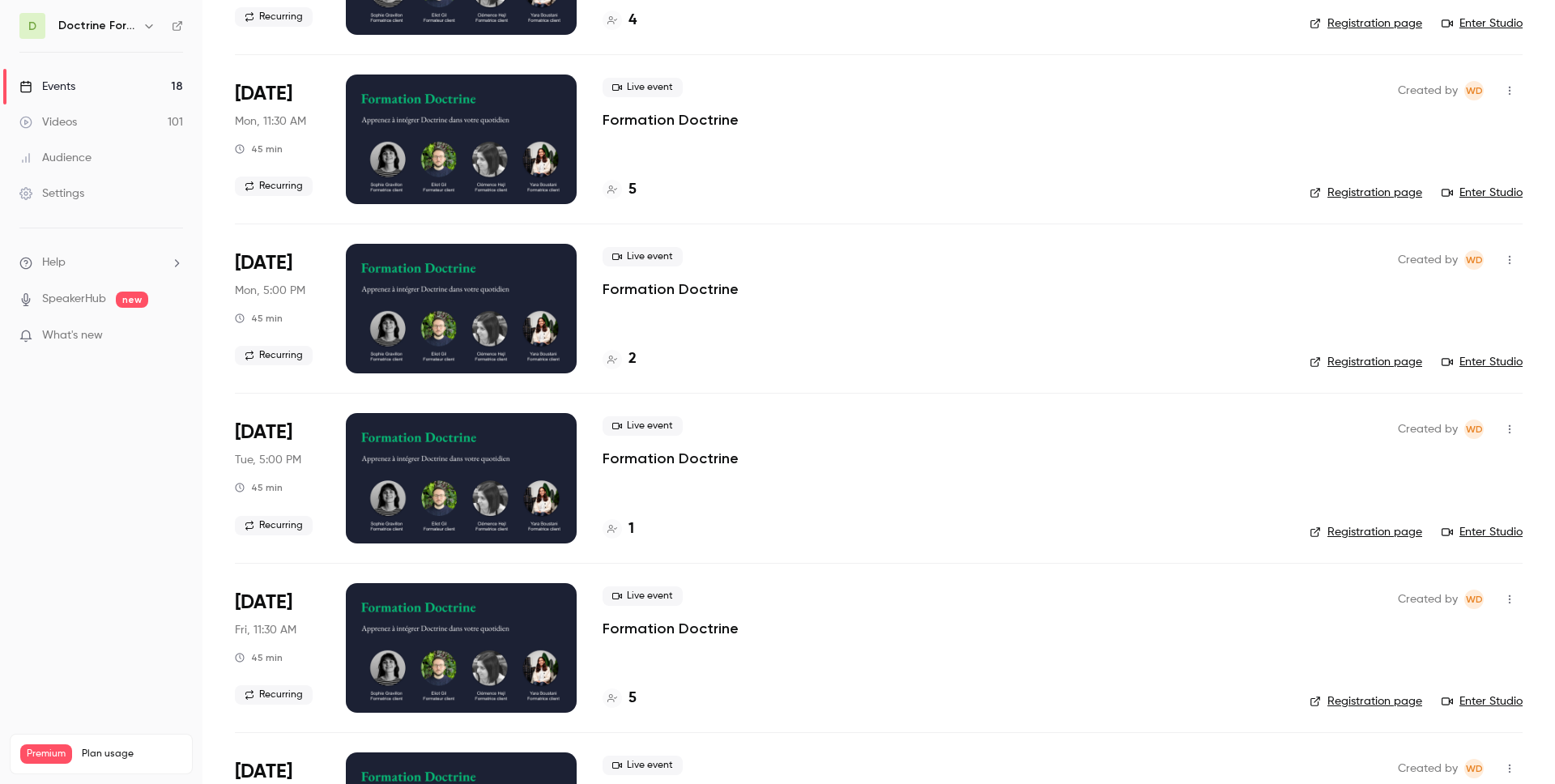
scroll to position [503, 0]
